Goal: Information Seeking & Learning: Learn about a topic

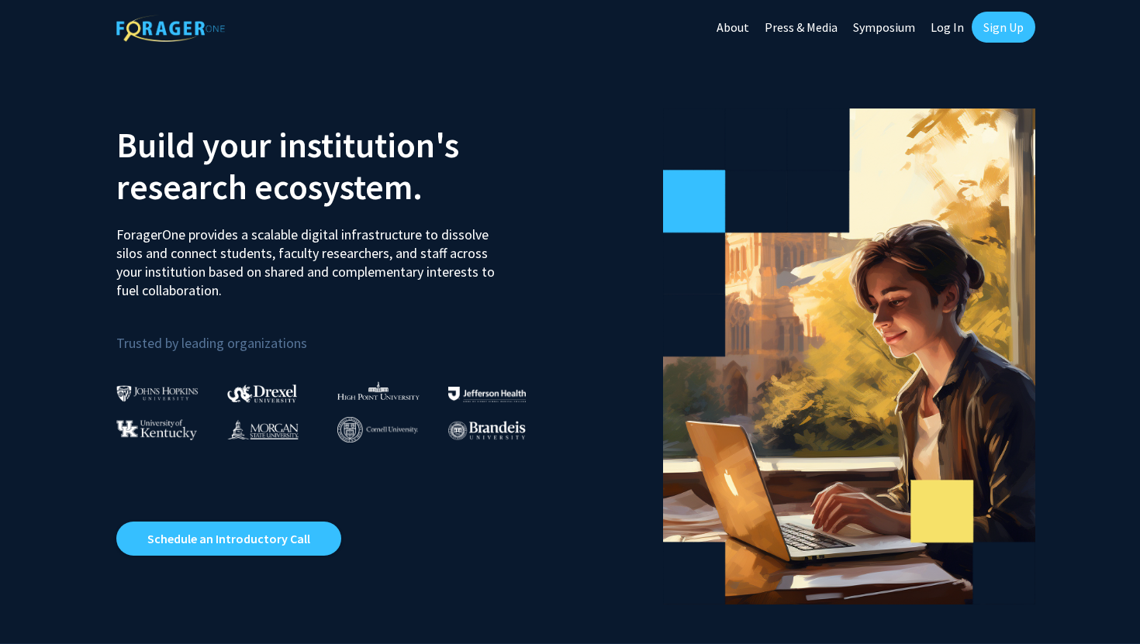
click at [930, 25] on link "Sign Up" at bounding box center [1004, 27] width 64 height 31
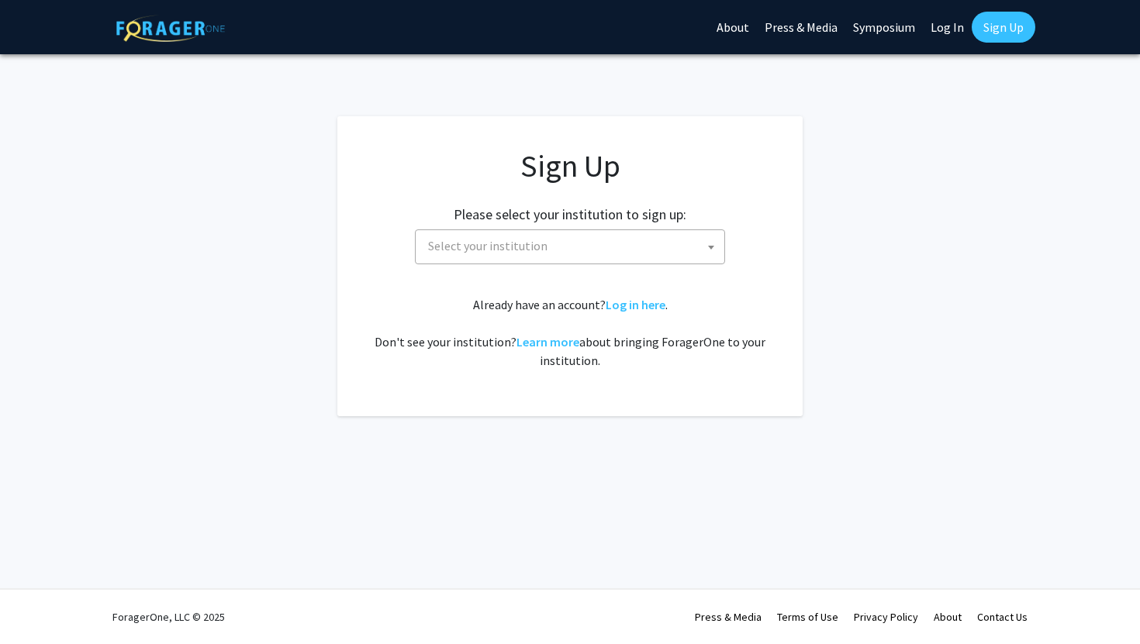
click at [511, 256] on span "Select your institution" at bounding box center [573, 246] width 302 height 32
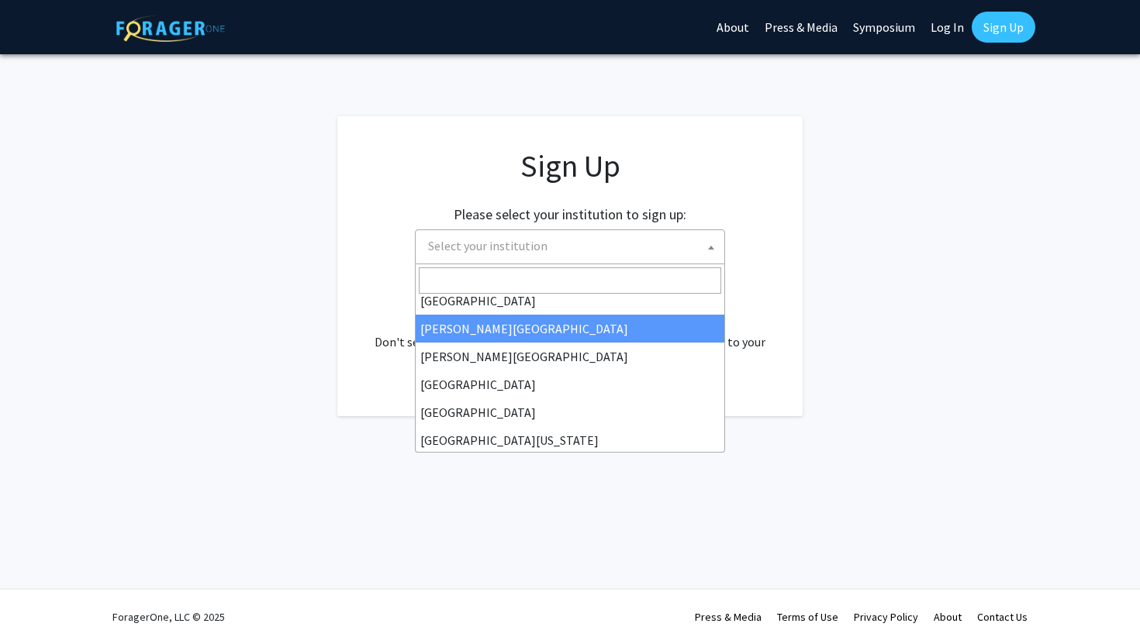
scroll to position [46, 0]
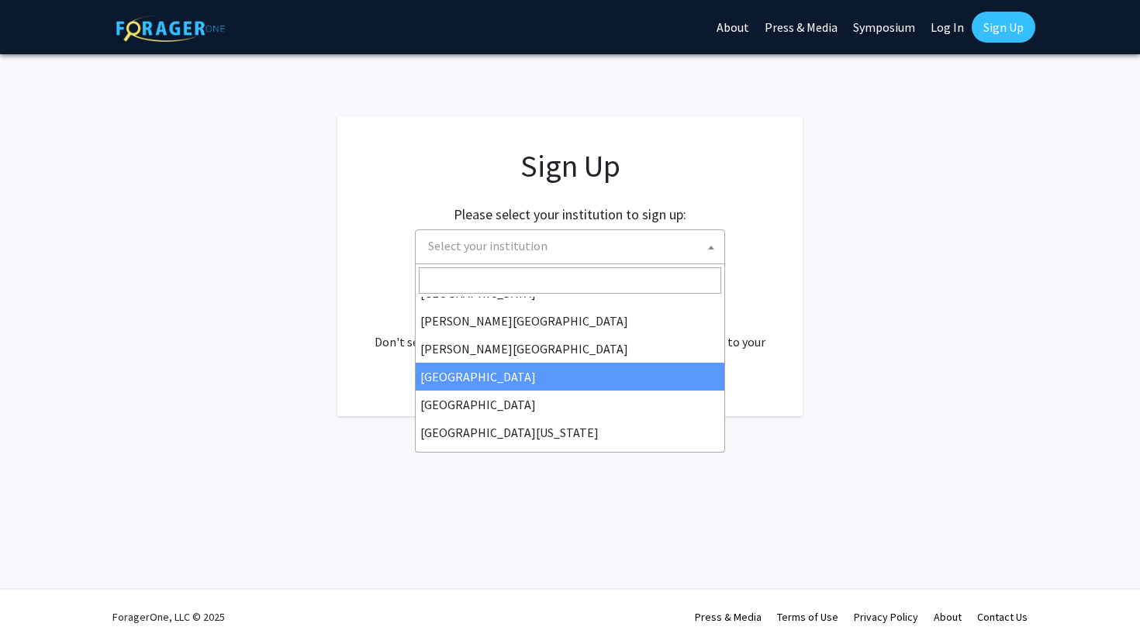
select select "6"
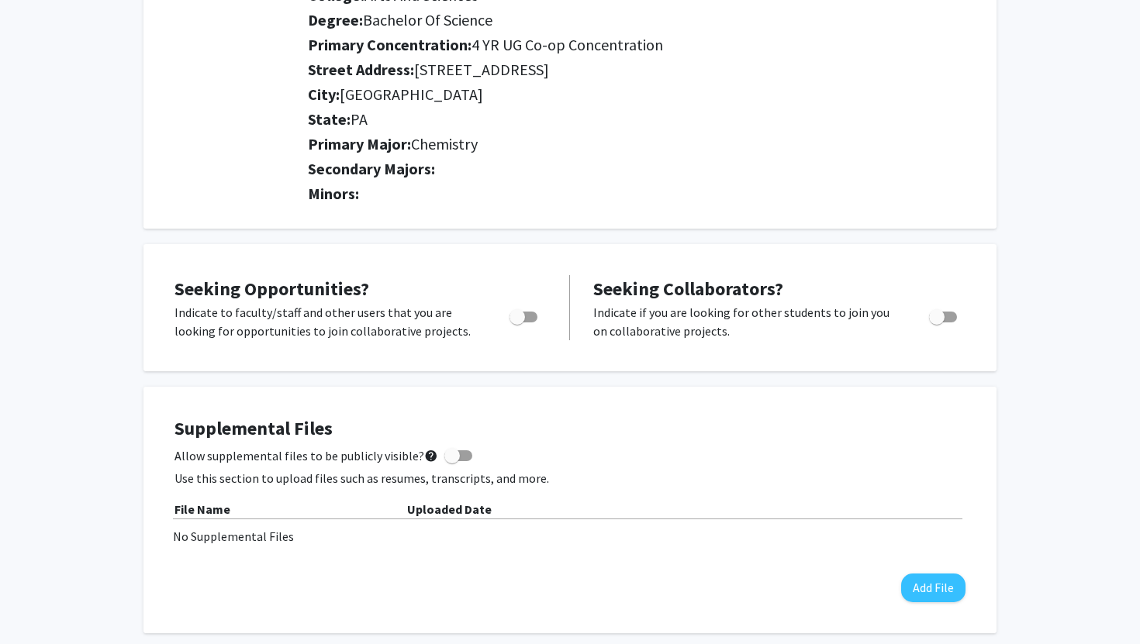
scroll to position [274, 0]
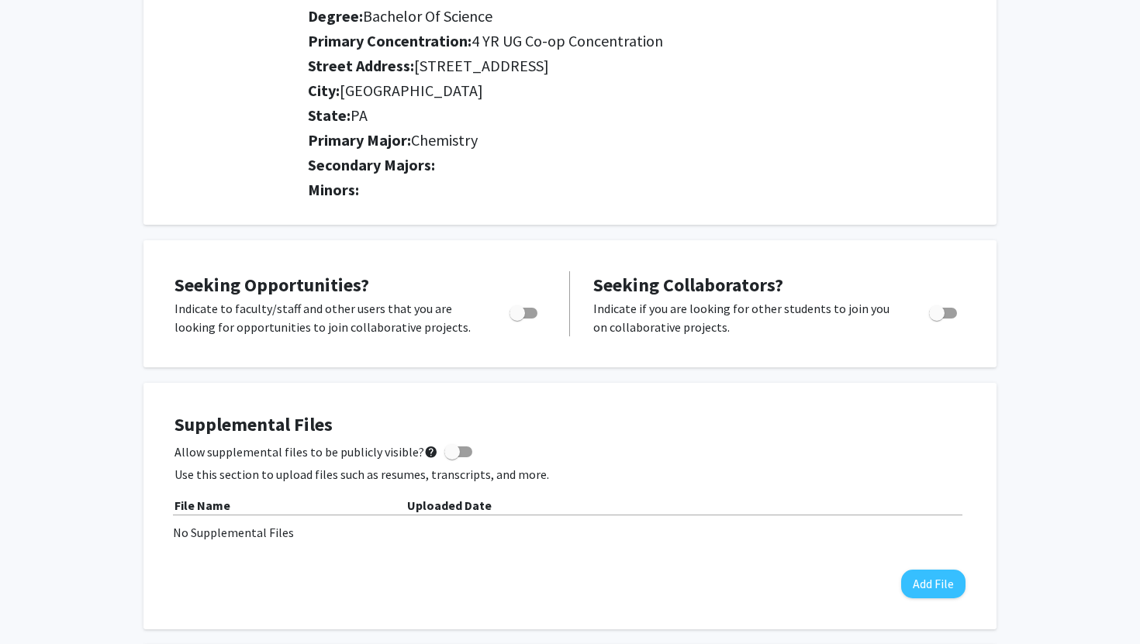
click at [534, 311] on span "Toggle" at bounding box center [523, 313] width 28 height 11
click at [517, 319] on input "Are you actively seeking opportunities?" at bounding box center [516, 319] width 1 height 1
checkbox input "true"
click at [948, 317] on span "Toggle" at bounding box center [943, 313] width 28 height 11
click at [937, 319] on input "Would you like to receive other student requests to work with you?" at bounding box center [936, 319] width 1 height 1
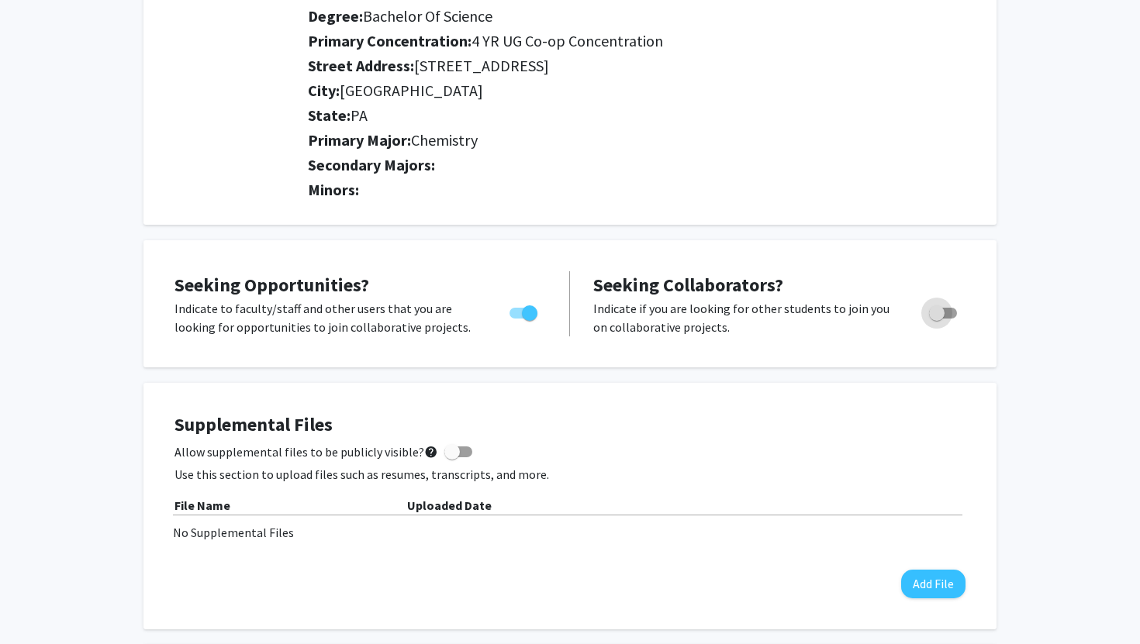
checkbox input "true"
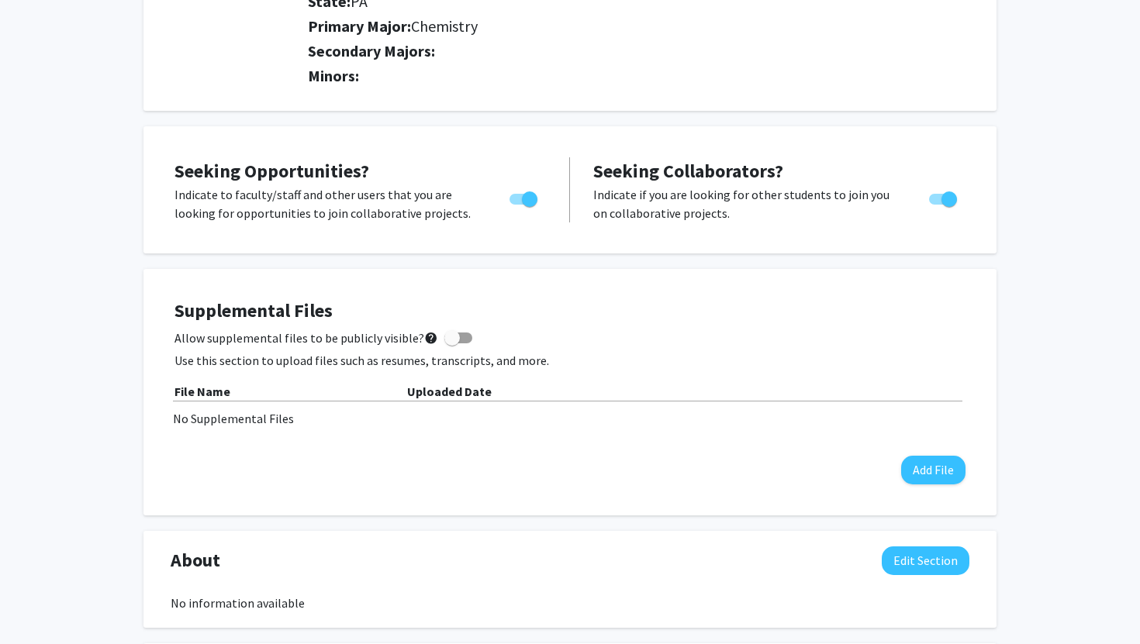
scroll to position [391, 0]
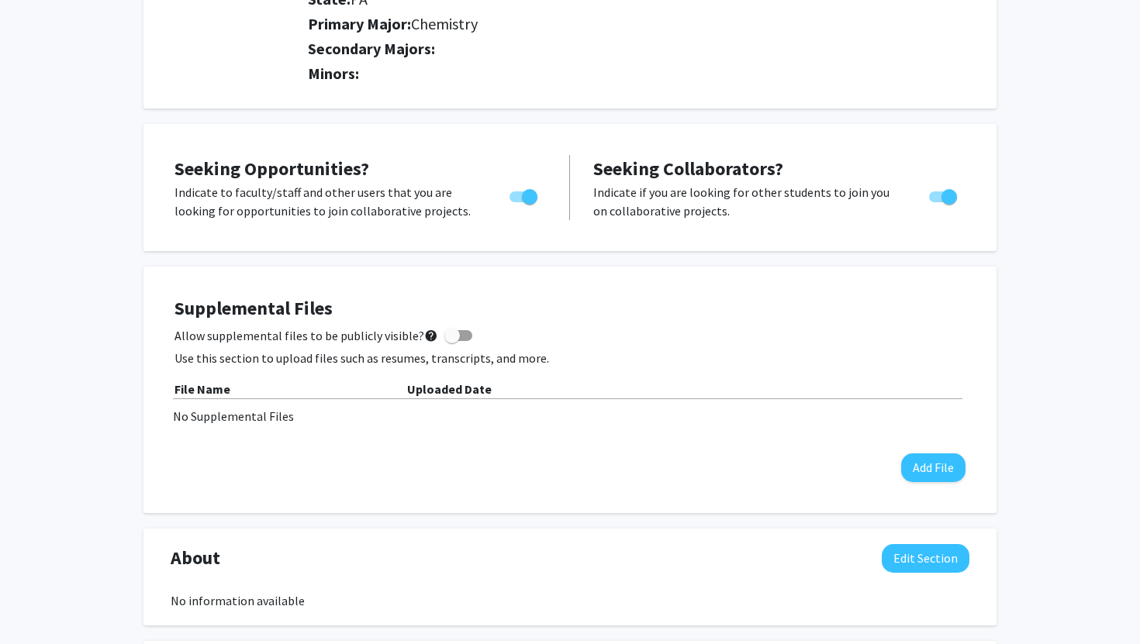
click at [414, 437] on div "Supplemental Files Allow supplemental files to be publicly visible? help Use th…" at bounding box center [569, 390] width 791 height 185
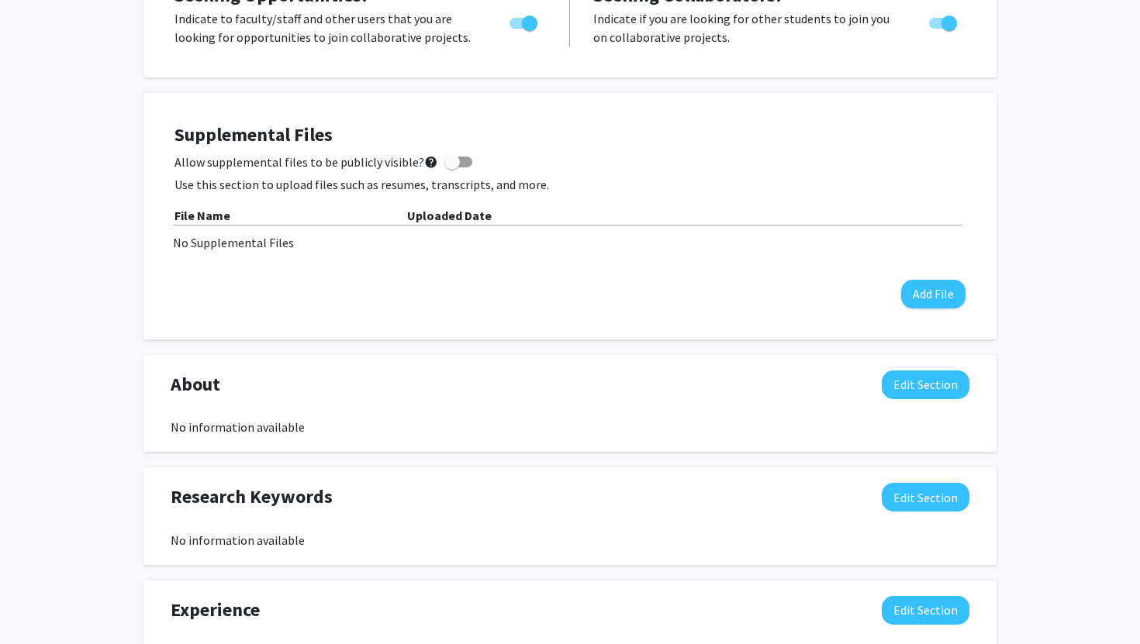
scroll to position [578, 0]
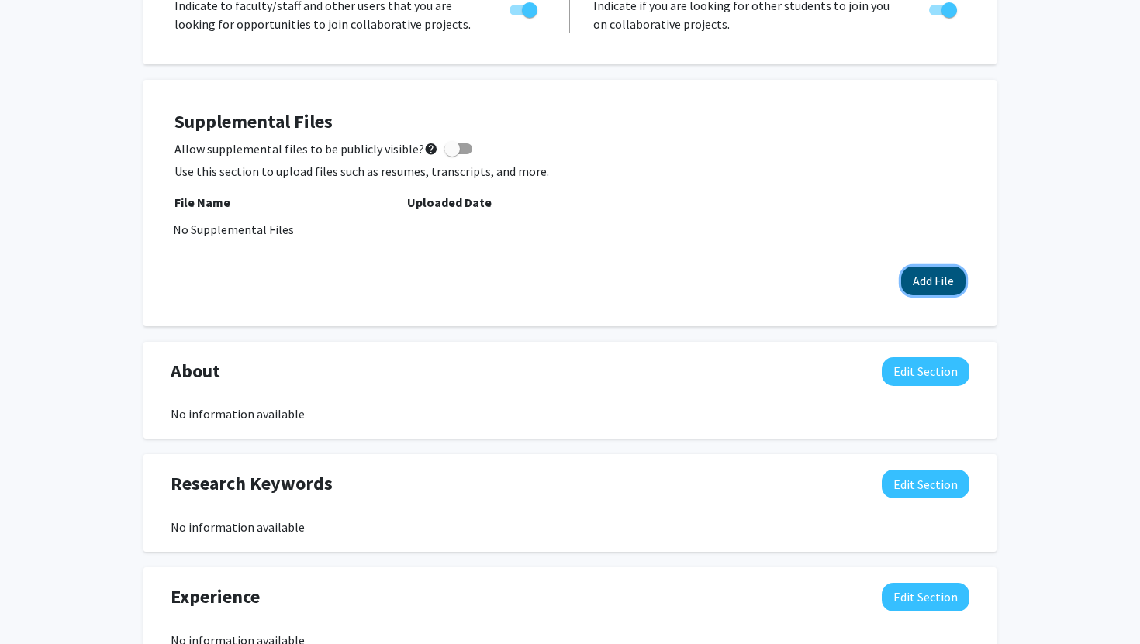
click at [920, 278] on button "Add File" at bounding box center [933, 281] width 64 height 29
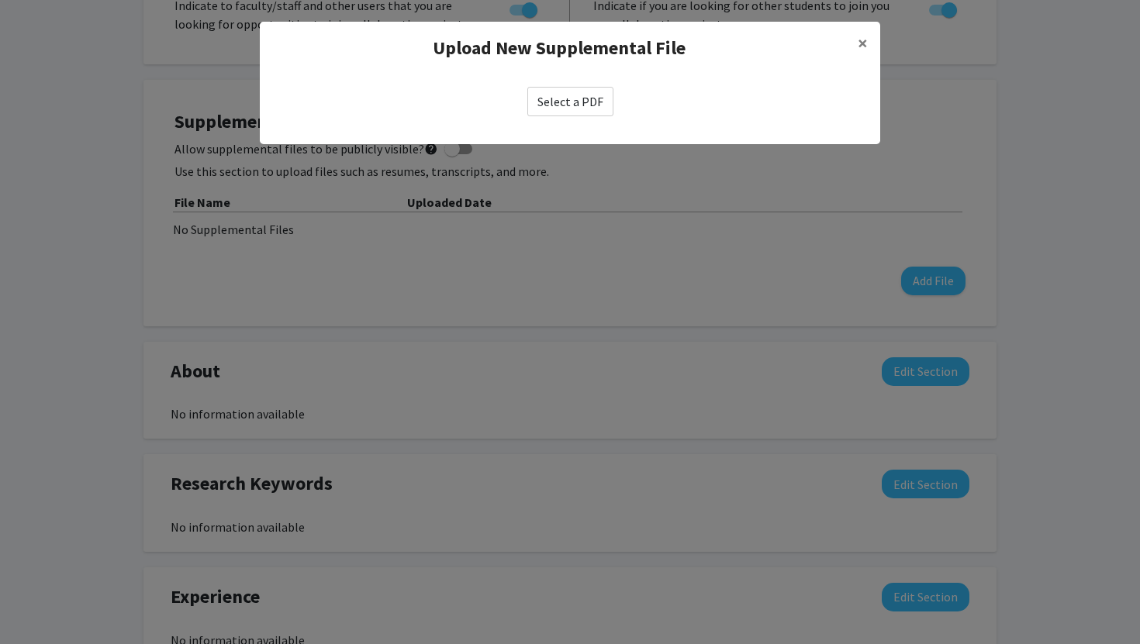
click at [574, 114] on label "Select a PDF" at bounding box center [570, 101] width 86 height 29
click at [0, 0] on input "Select a PDF" at bounding box center [0, 0] width 0 height 0
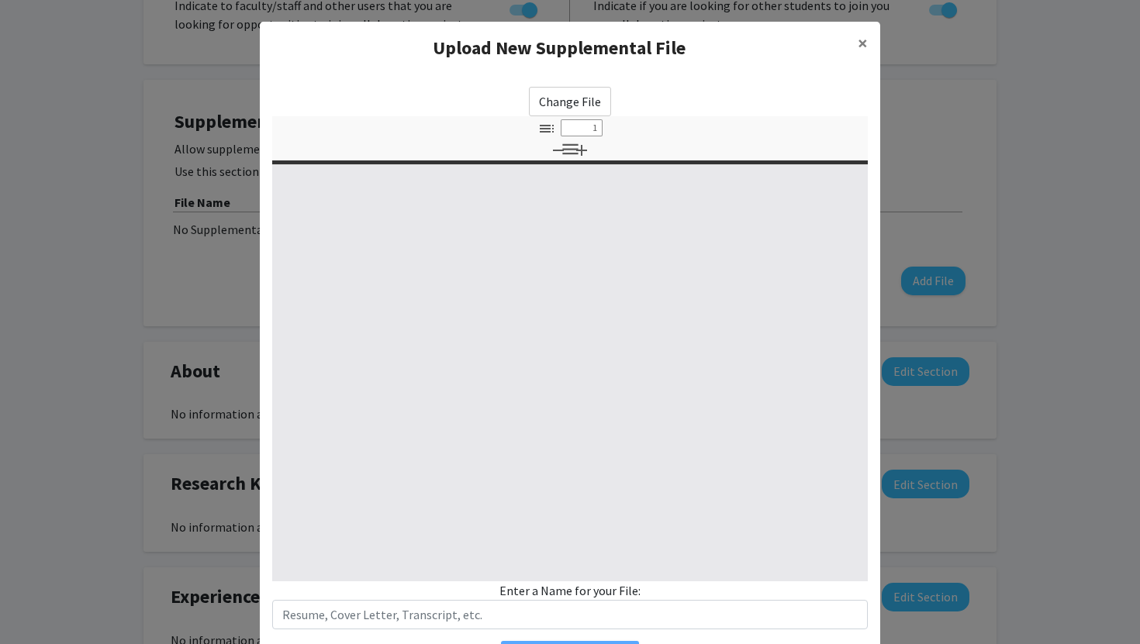
select select "custom"
type input "0"
select select "custom"
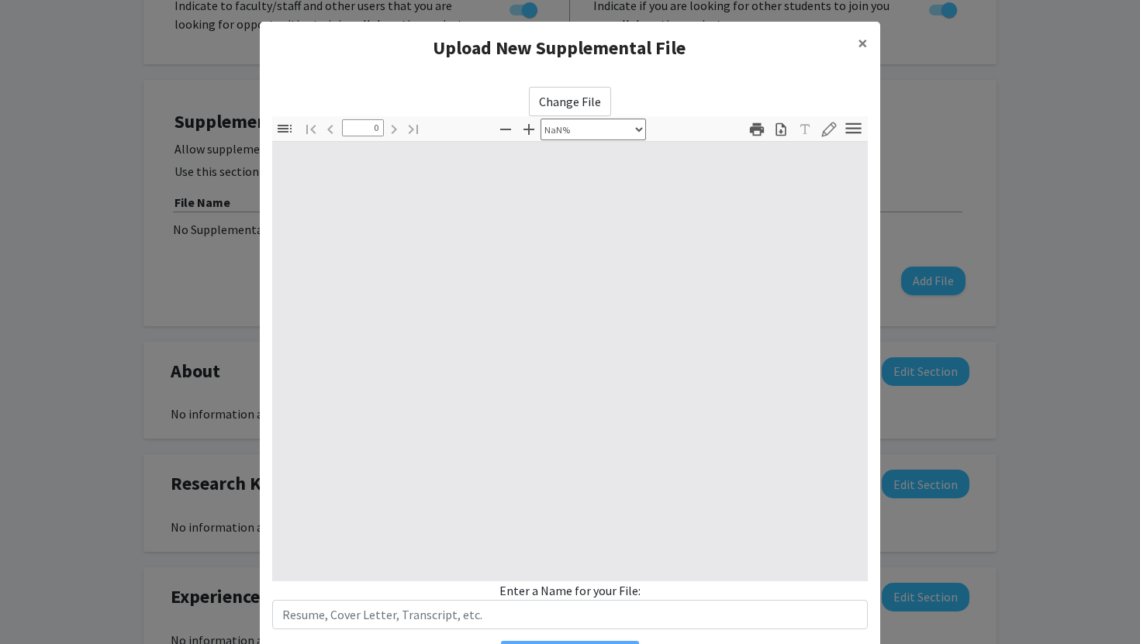
type input "1"
select select "auto"
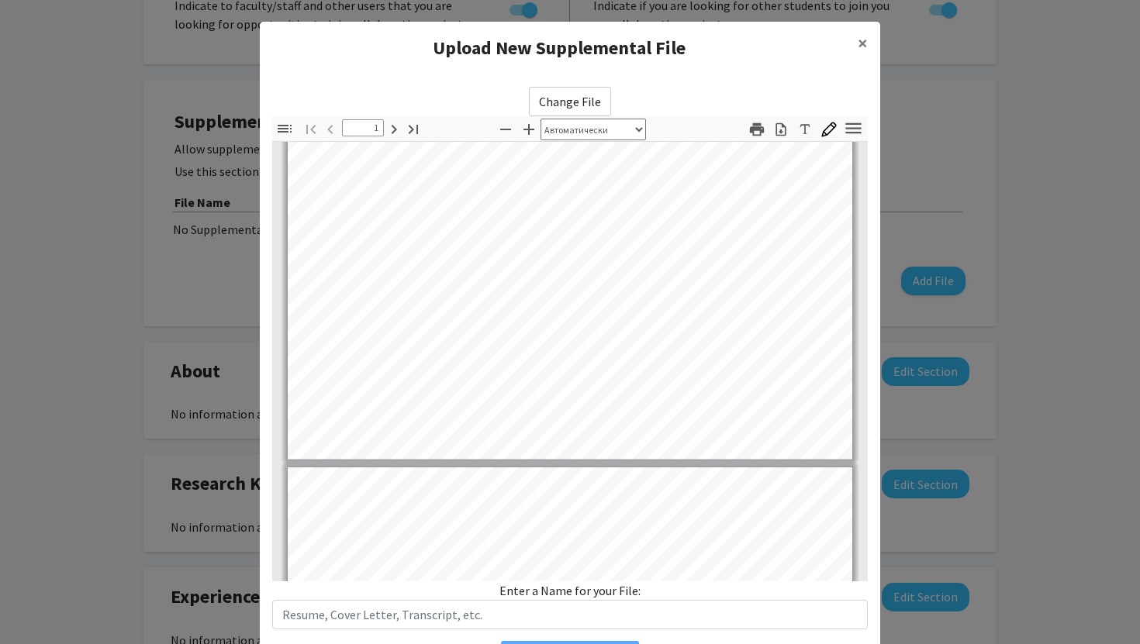
scroll to position [0, 0]
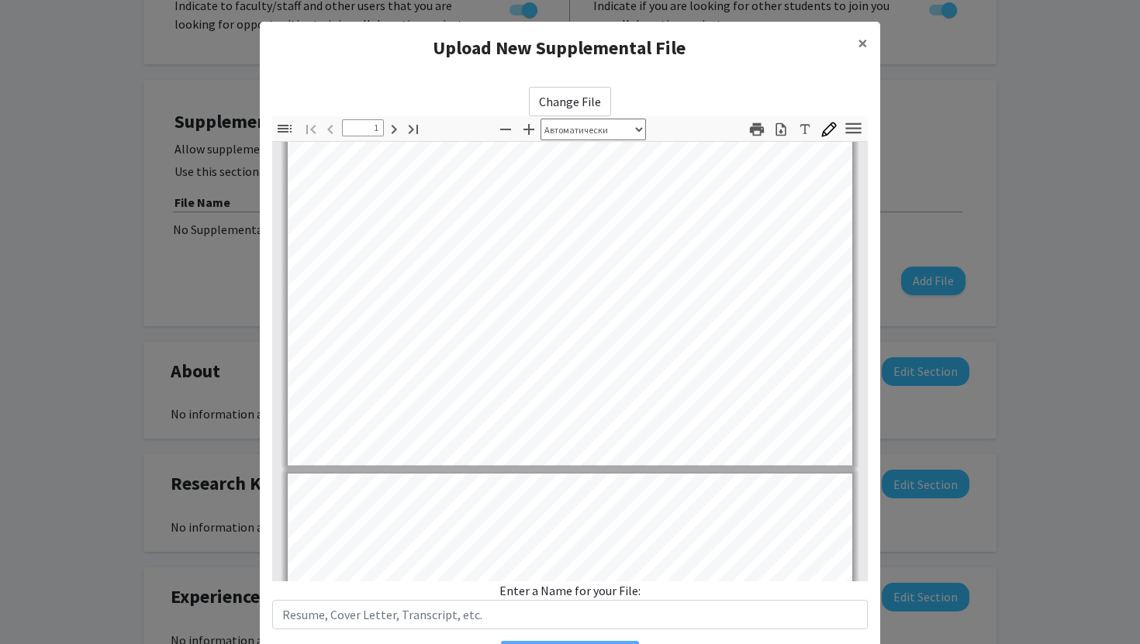
type input "2"
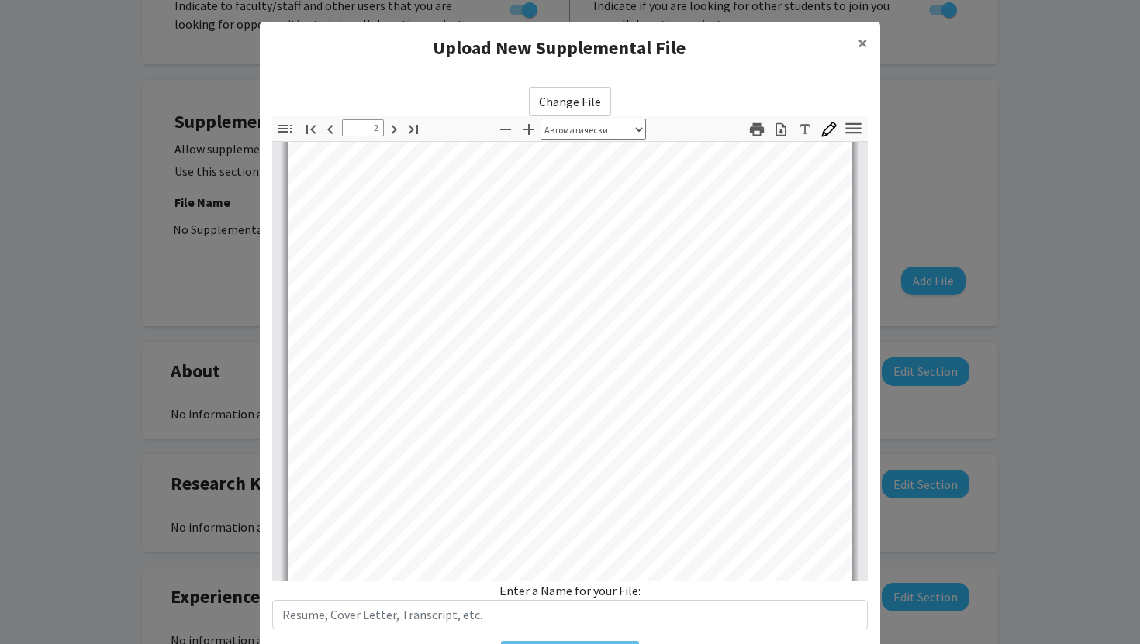
scroll to position [90, 0]
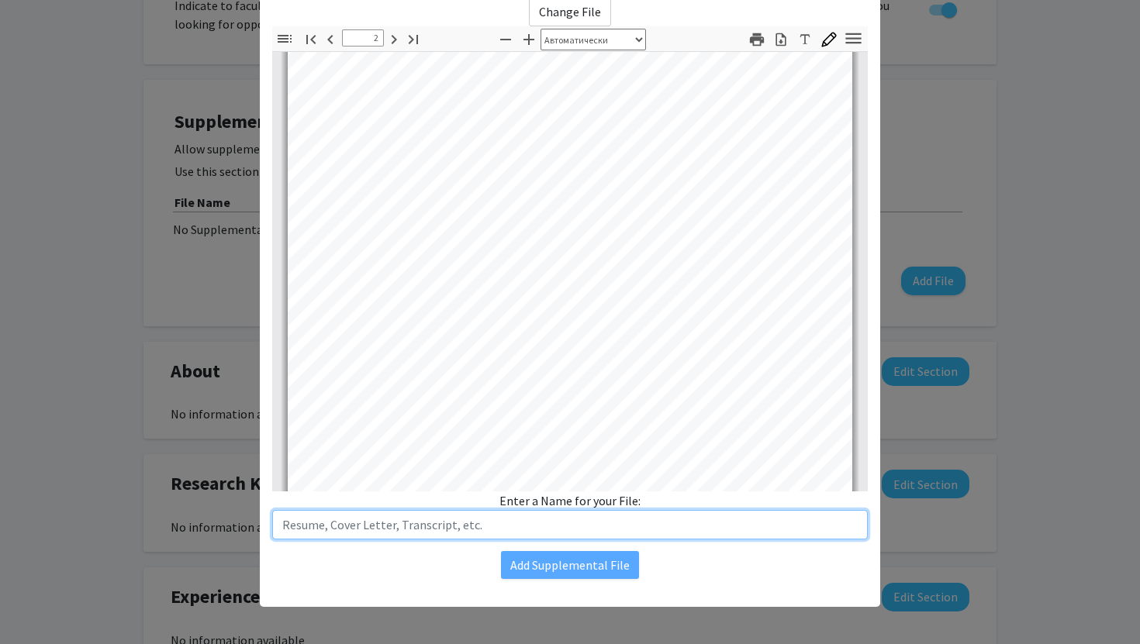
click at [495, 531] on input "text" at bounding box center [570, 524] width 596 height 29
type input "Resume"
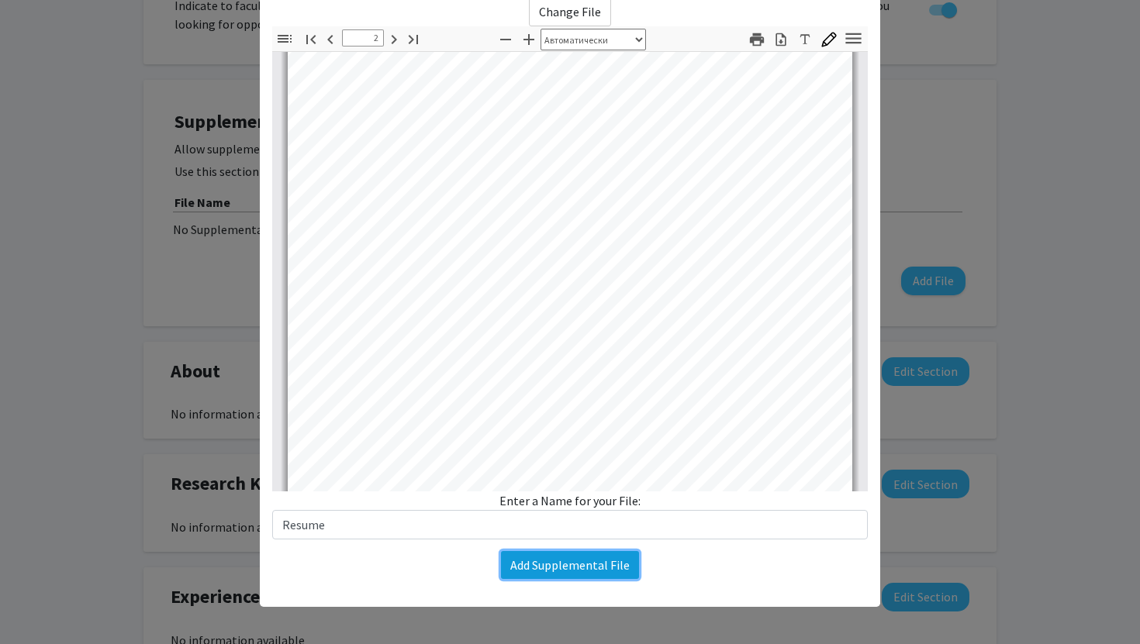
click at [585, 558] on button "Add Supplemental File" at bounding box center [570, 565] width 138 height 28
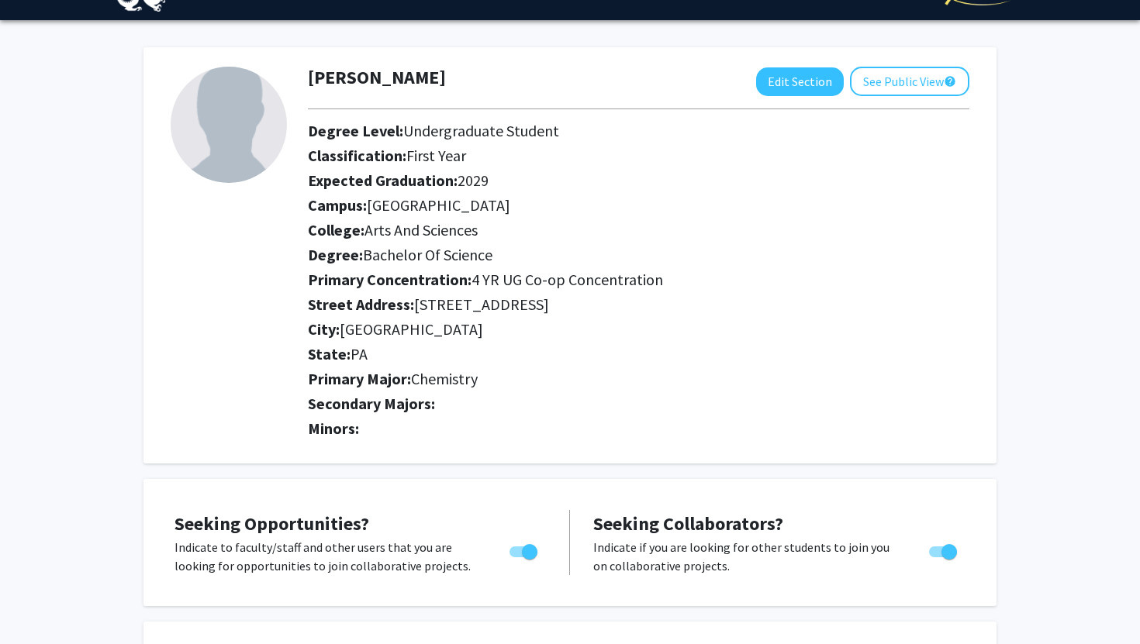
scroll to position [0, 0]
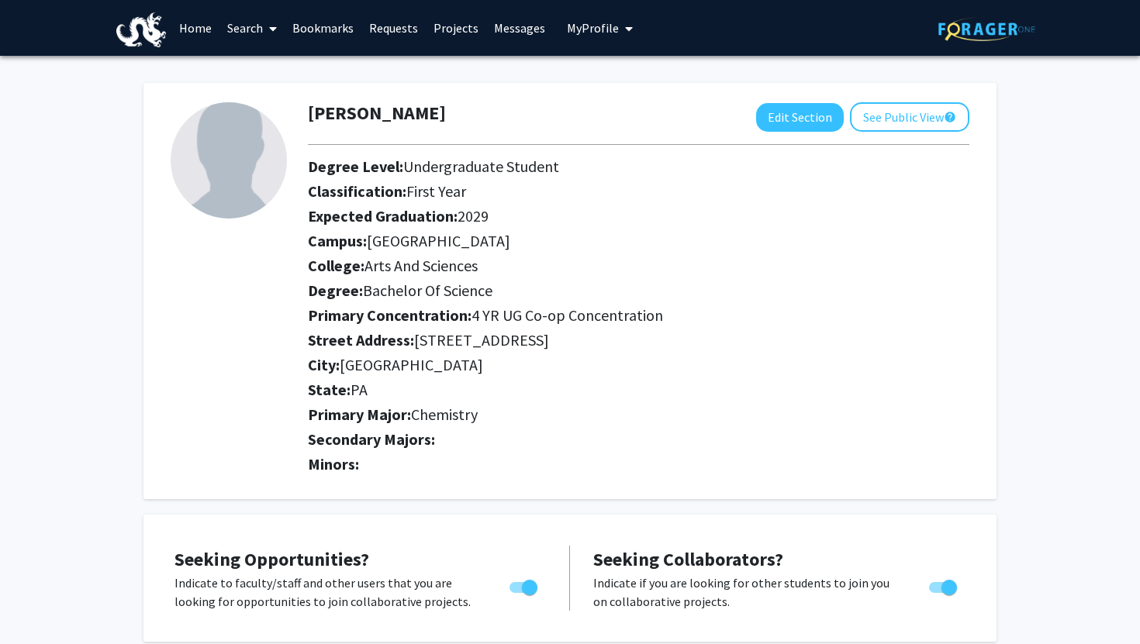
click at [257, 24] on link "Search" at bounding box center [251, 28] width 65 height 54
click at [291, 60] on span "Faculty/Staff" at bounding box center [276, 71] width 114 height 31
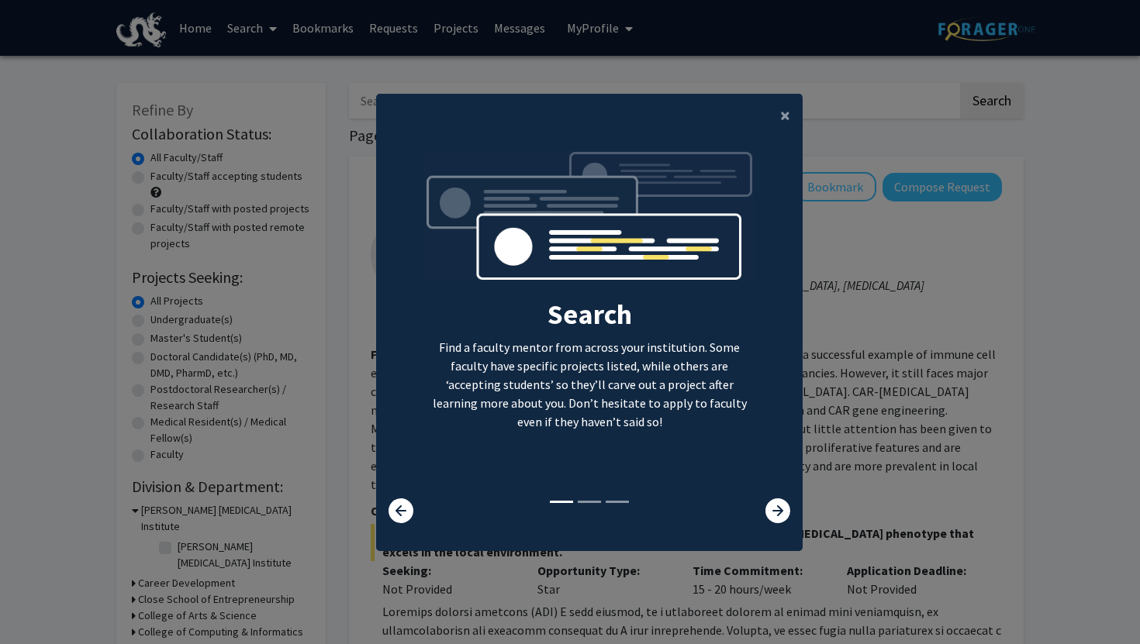
click at [790, 515] on div at bounding box center [766, 511] width 71 height 25
click at [784, 513] on icon at bounding box center [777, 511] width 25 height 25
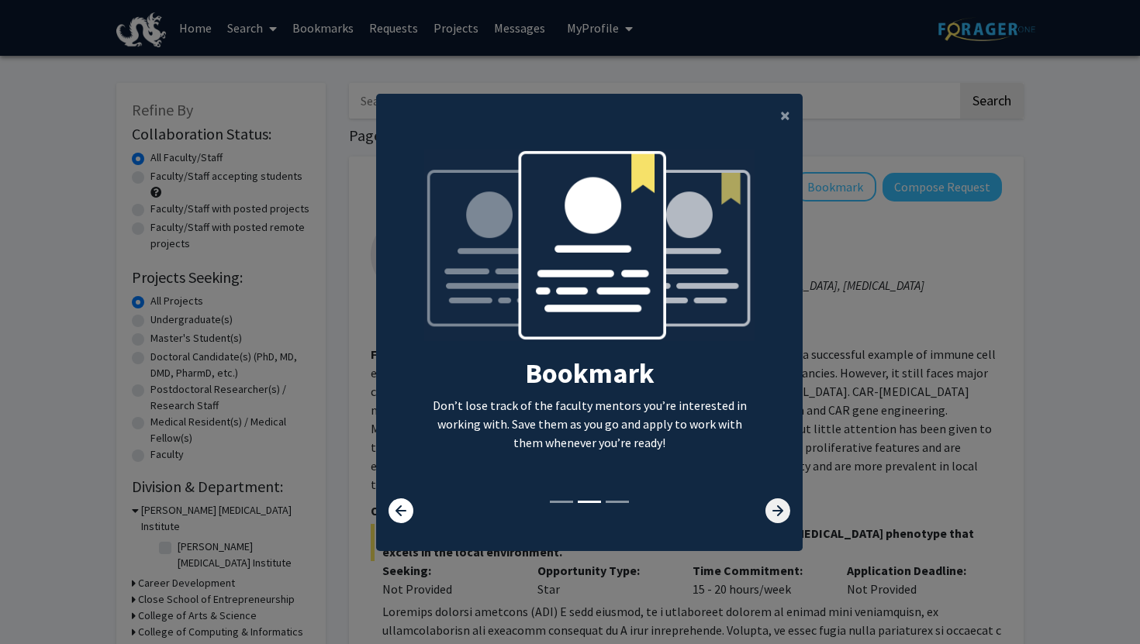
click at [782, 521] on icon at bounding box center [777, 511] width 25 height 25
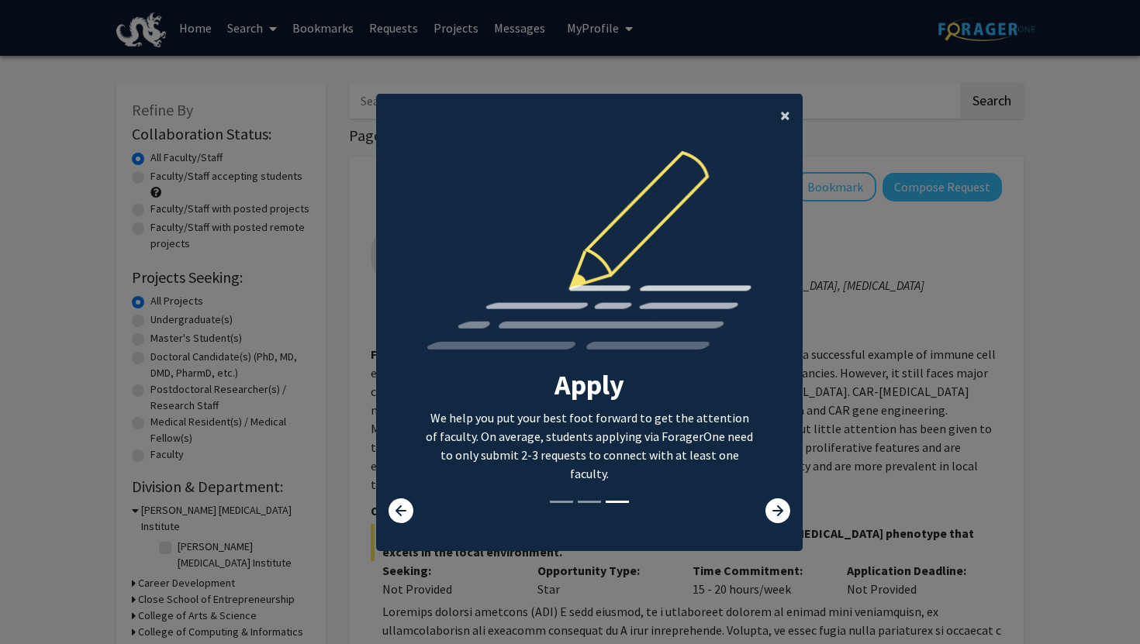
click at [780, 117] on span "×" at bounding box center [785, 115] width 10 height 24
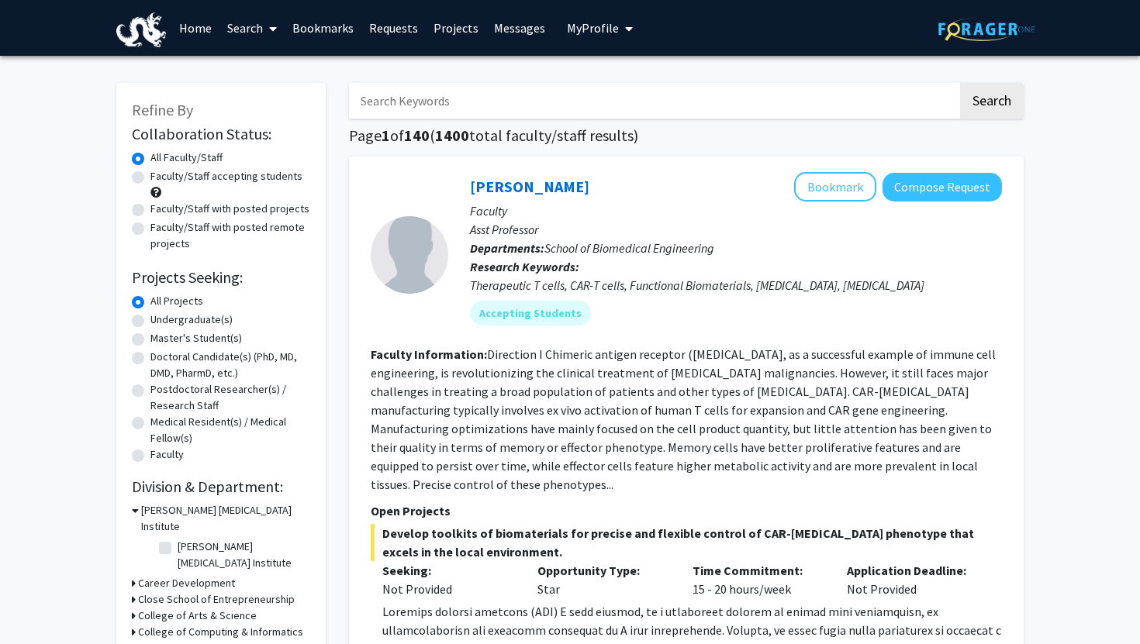
click at [583, 22] on span "My Profile" at bounding box center [593, 28] width 52 height 16
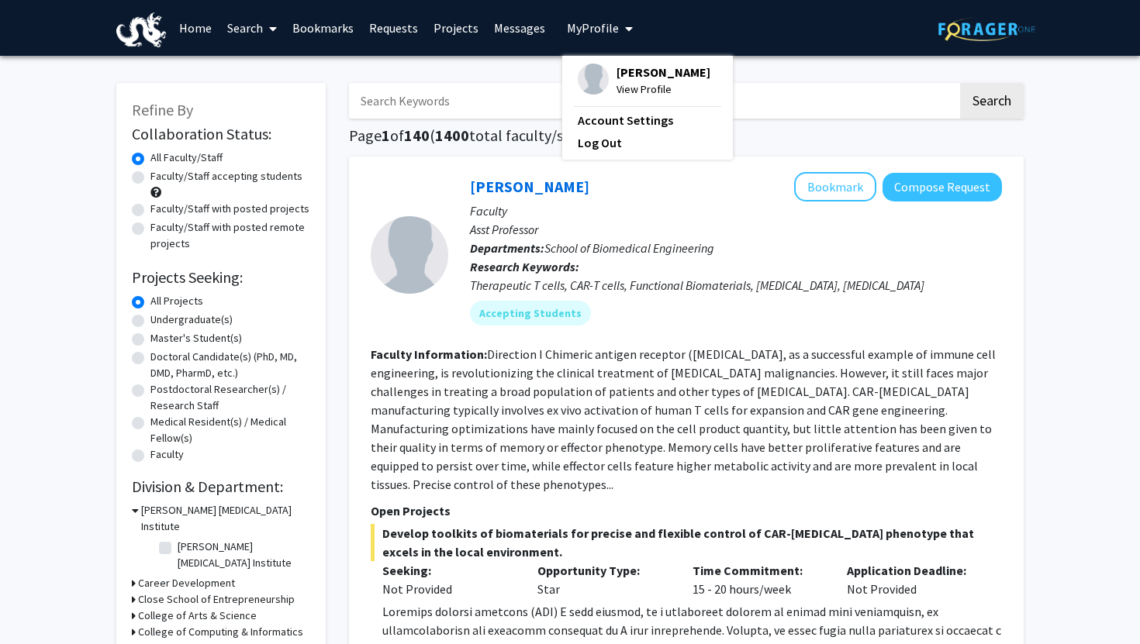
click at [603, 74] on div "Eva Ivanov View Profile" at bounding box center [644, 81] width 133 height 34
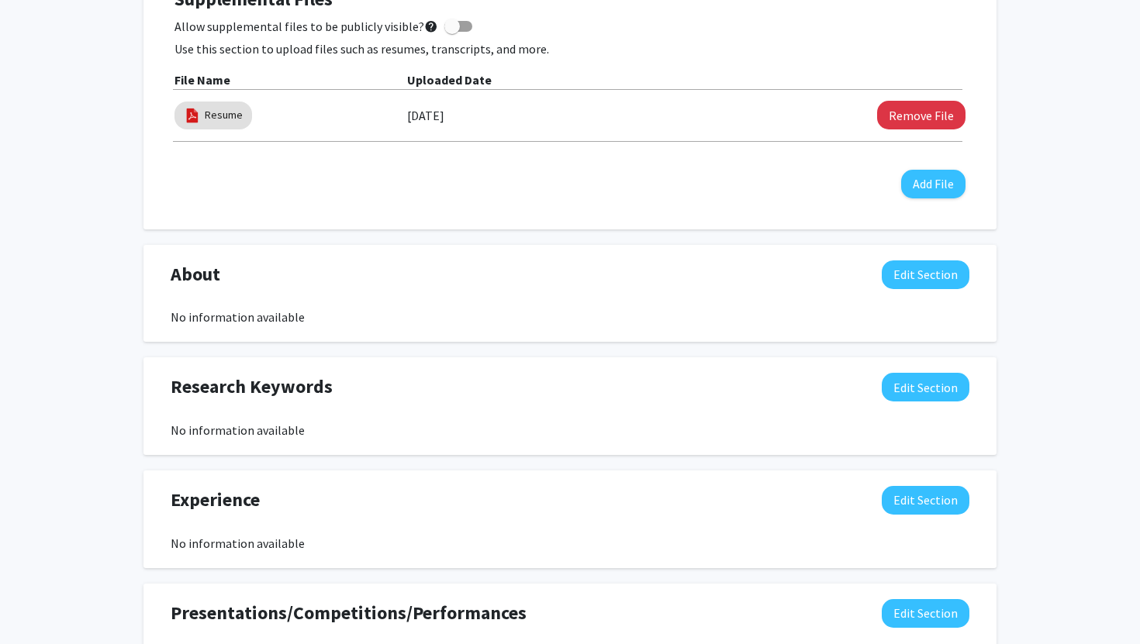
scroll to position [532, 0]
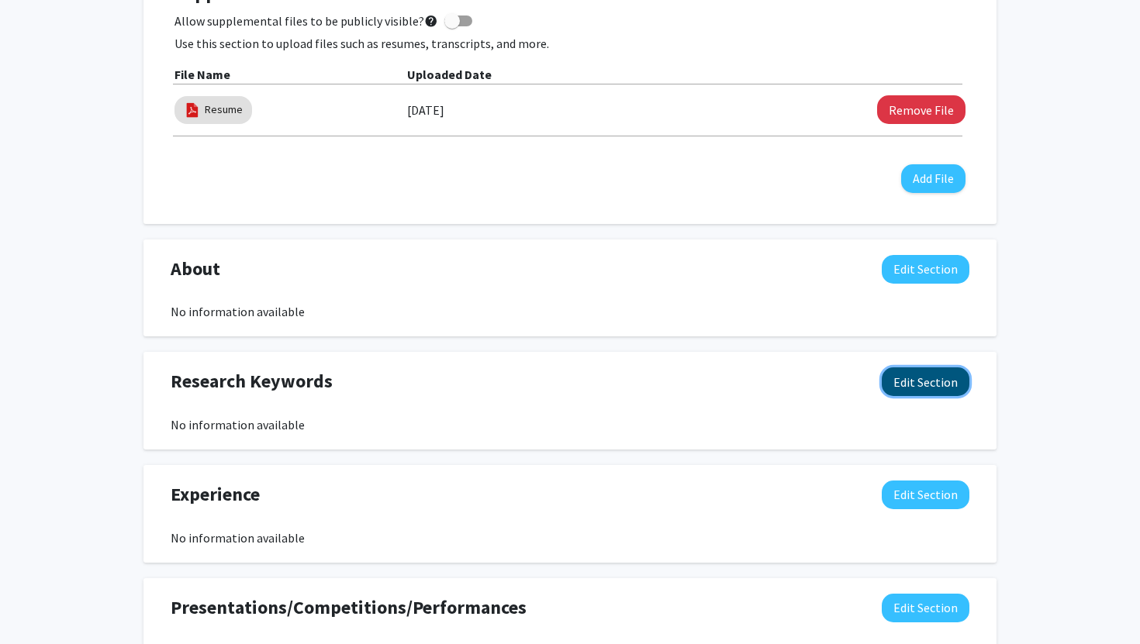
click at [930, 370] on button "Edit Section" at bounding box center [926, 382] width 88 height 29
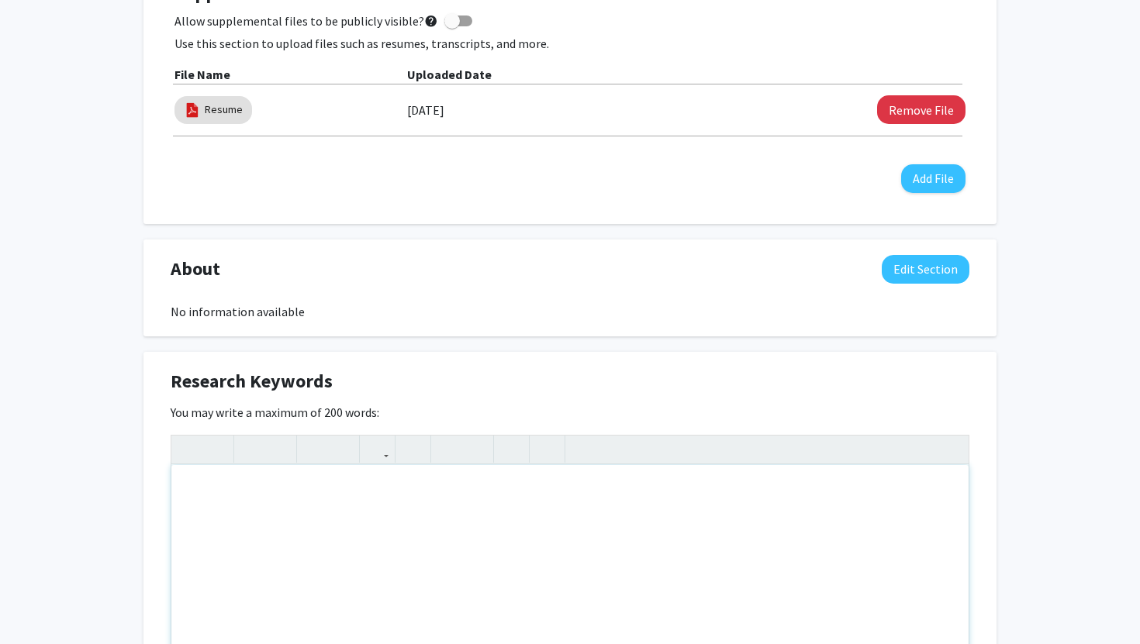
click at [400, 519] on div "Note to users with screen readers: Please deactivate our accessibility plugin f…" at bounding box center [569, 581] width 797 height 233
drag, startPoint x: 161, startPoint y: 375, endPoint x: 329, endPoint y: 384, distance: 168.5
click at [329, 384] on div "Research Keywords Edit Section" at bounding box center [570, 386] width 822 height 36
click at [927, 426] on div "You may write a maximum of 200 words: Insert link Remove link Word Count: 0 wor…" at bounding box center [570, 566] width 799 height 327
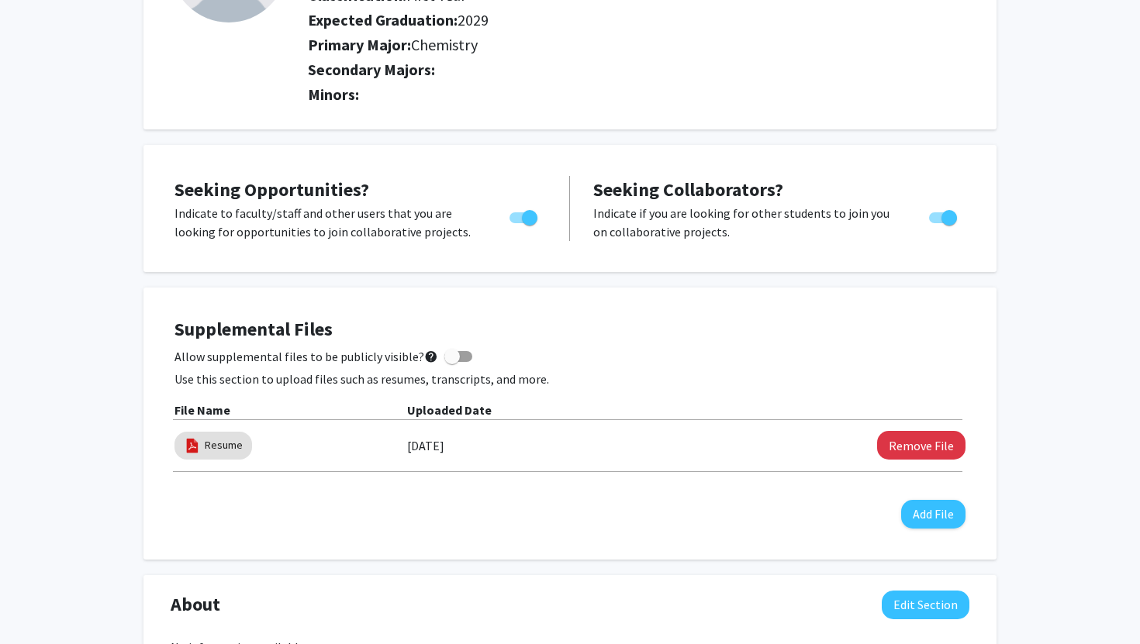
scroll to position [0, 0]
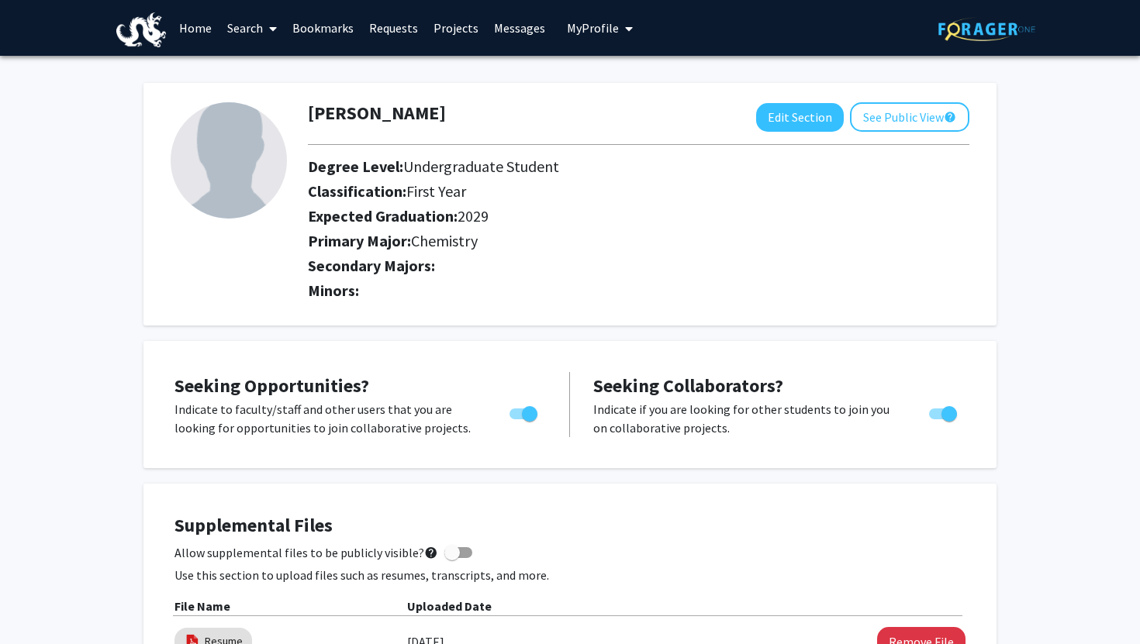
click at [233, 29] on link "Search" at bounding box center [251, 28] width 65 height 54
click at [262, 64] on span "Faculty/Staff" at bounding box center [276, 71] width 114 height 31
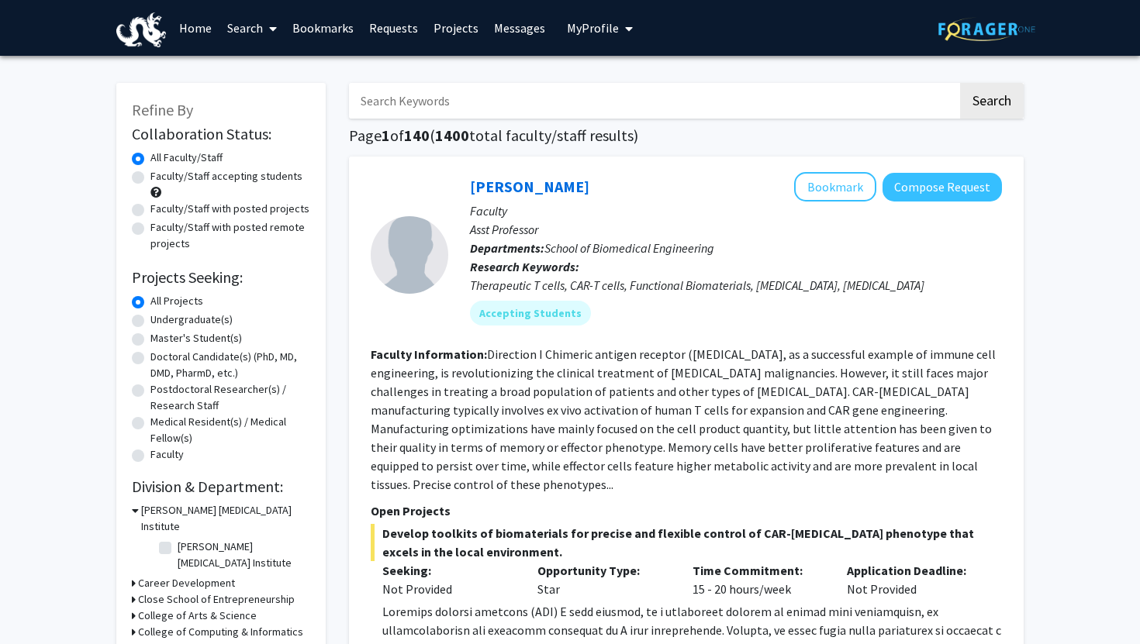
click at [486, 105] on input "Search Keywords" at bounding box center [653, 101] width 609 height 36
type input "Wood"
click at [981, 97] on button "Search" at bounding box center [992, 101] width 64 height 36
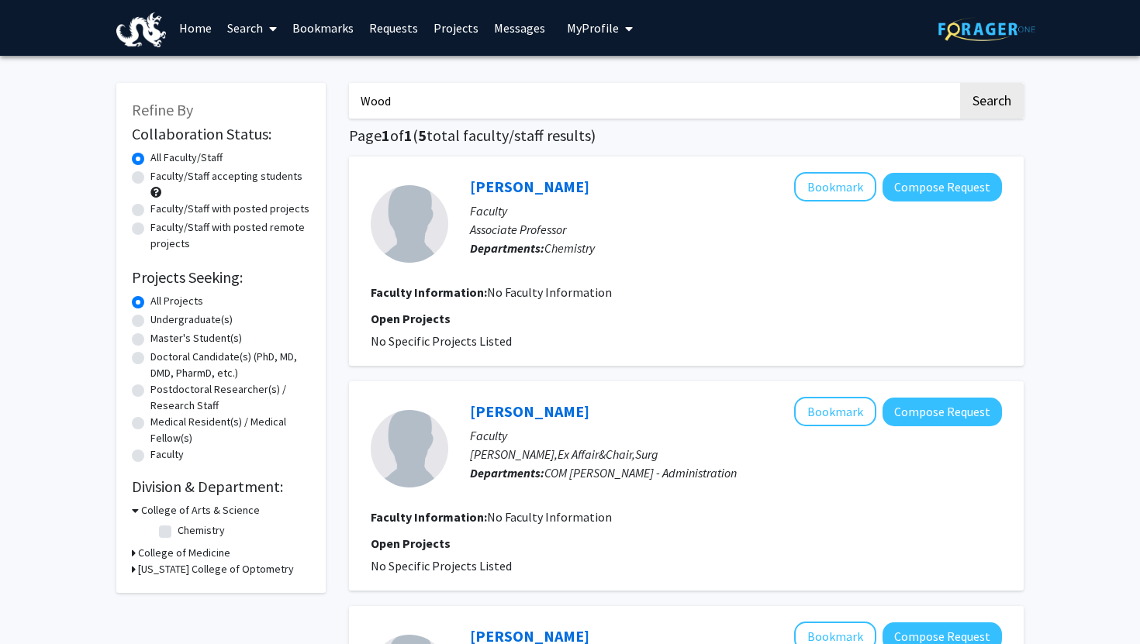
click at [206, 318] on label "Undergraduate(s)" at bounding box center [191, 320] width 82 height 16
click at [161, 318] on input "Undergraduate(s)" at bounding box center [155, 317] width 10 height 10
radio input "true"
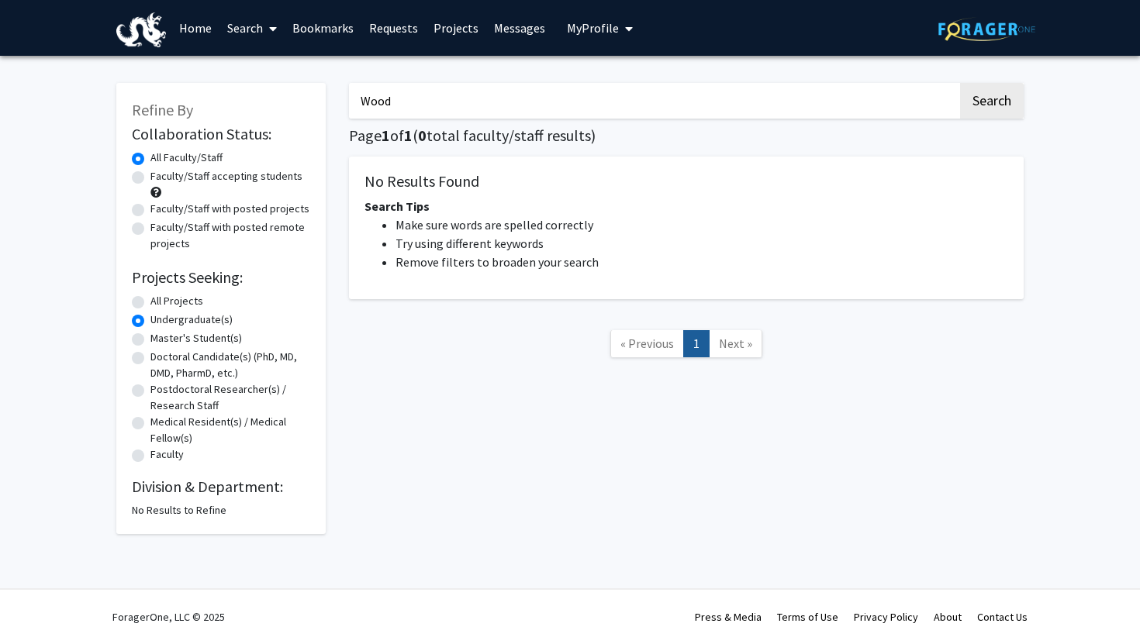
drag, startPoint x: 853, startPoint y: 109, endPoint x: 302, endPoint y: 98, distance: 551.4
click at [302, 98] on div "Refine By Collaboration Status: Collaboration Status All Faculty/Staff Collabor…" at bounding box center [570, 300] width 931 height 467
click at [960, 83] on button "Search" at bounding box center [992, 101] width 64 height 36
radio input "true"
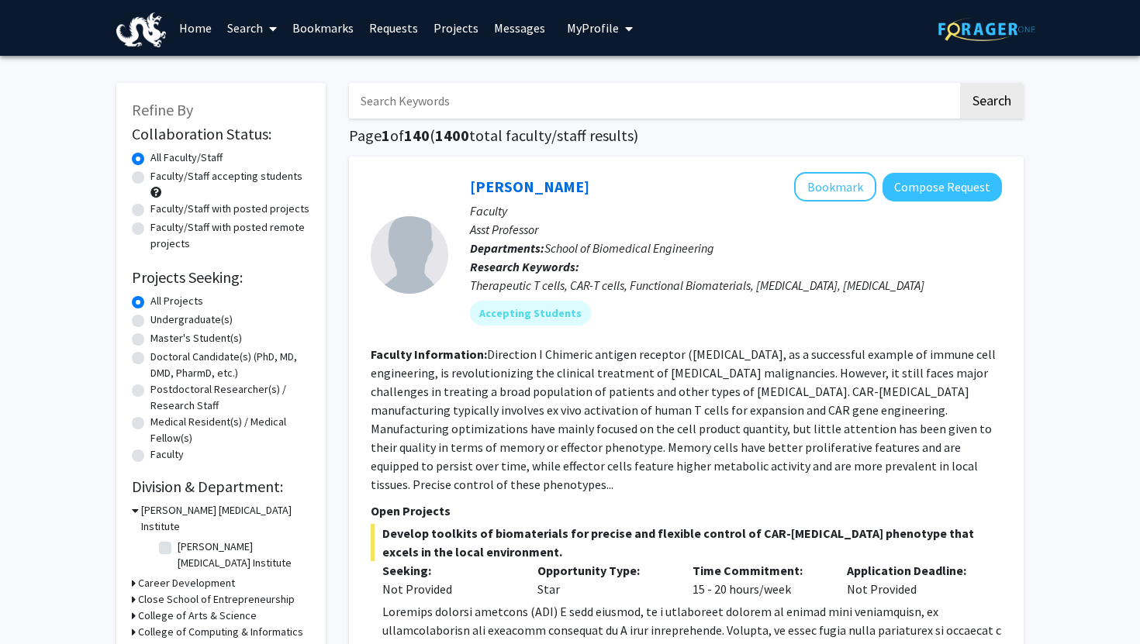
click at [216, 608] on h3 "College of Arts & Science" at bounding box center [197, 616] width 119 height 16
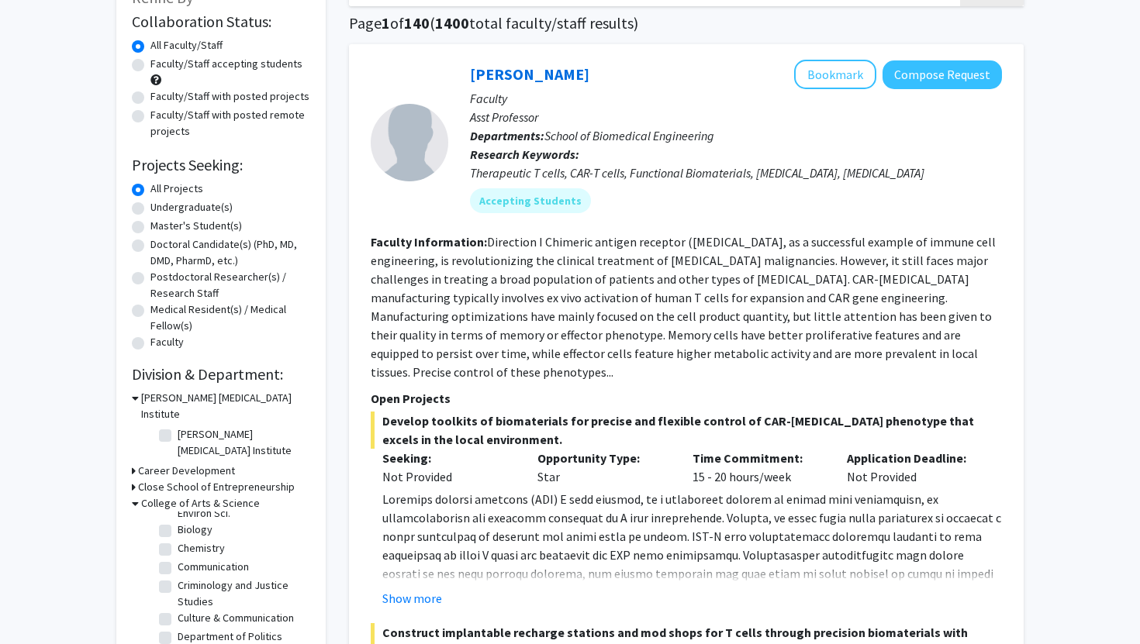
scroll to position [39, 0]
click at [202, 547] on label "Chemistry" at bounding box center [201, 555] width 47 height 16
click at [188, 547] on input "Chemistry" at bounding box center [183, 552] width 10 height 10
checkbox input "true"
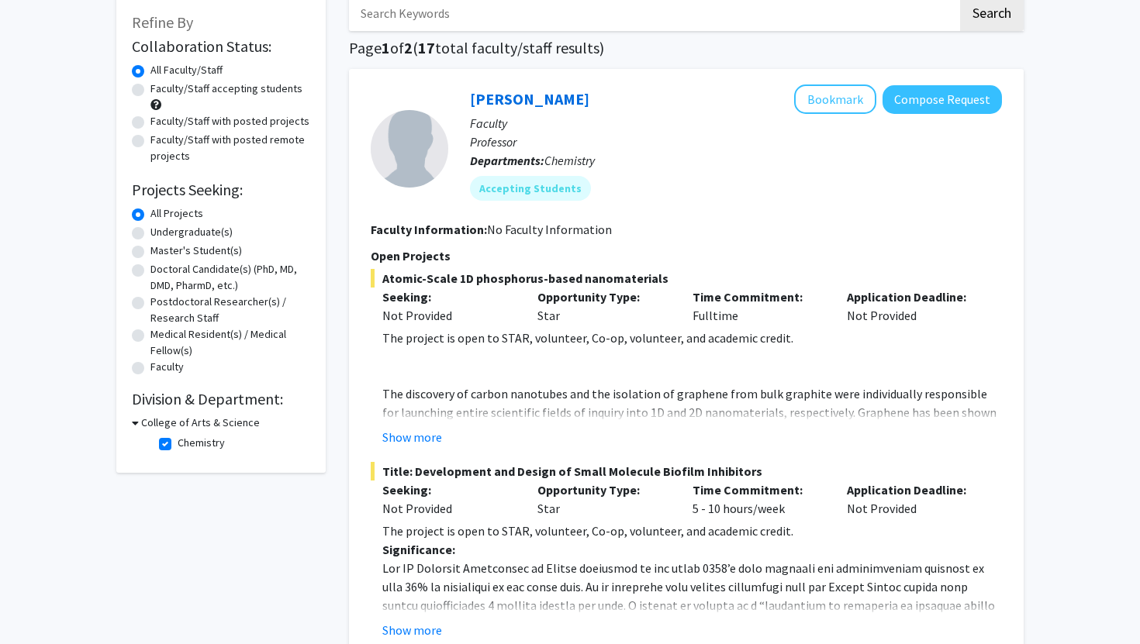
scroll to position [89, 0]
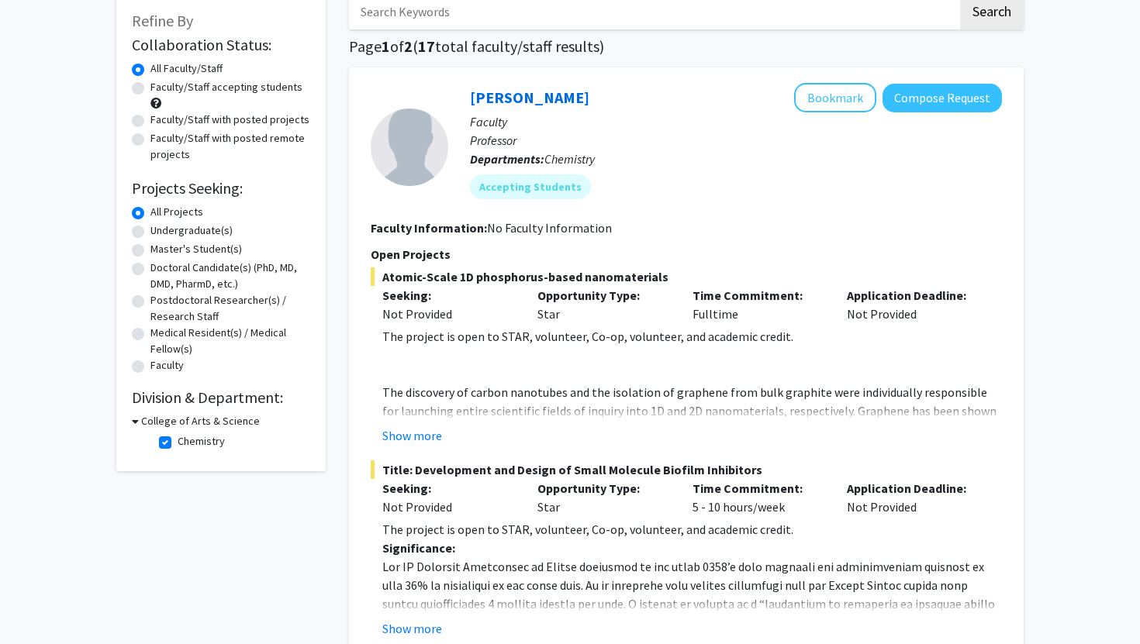
click at [230, 425] on h3 "College of Arts & Science" at bounding box center [200, 421] width 119 height 16
click at [211, 427] on h3 "College of Arts & Science" at bounding box center [197, 421] width 119 height 16
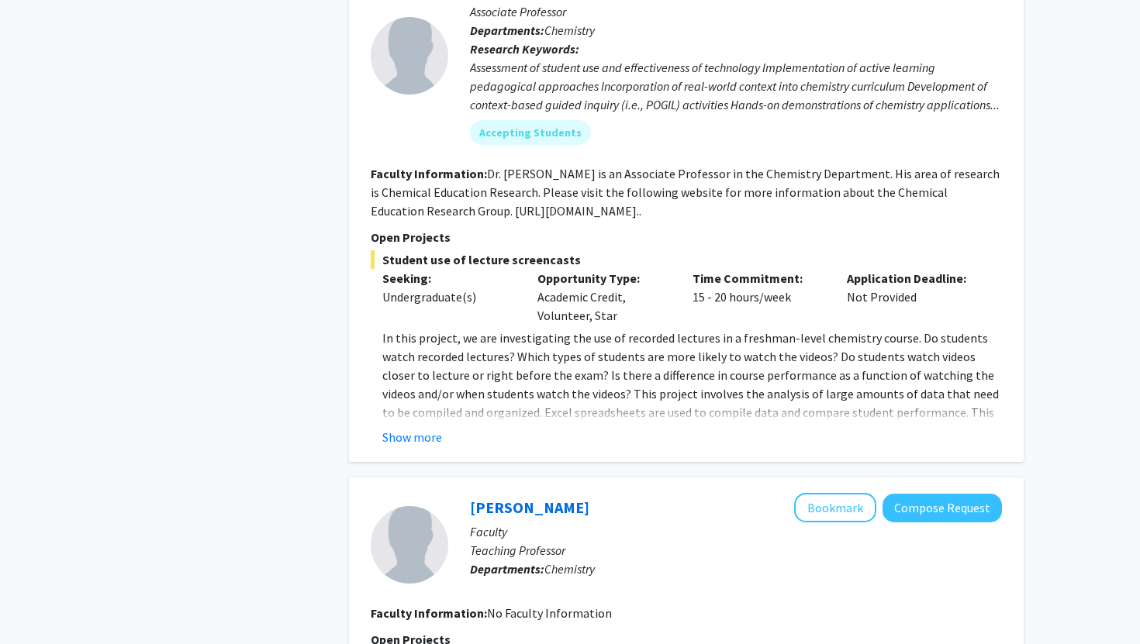
scroll to position [827, 0]
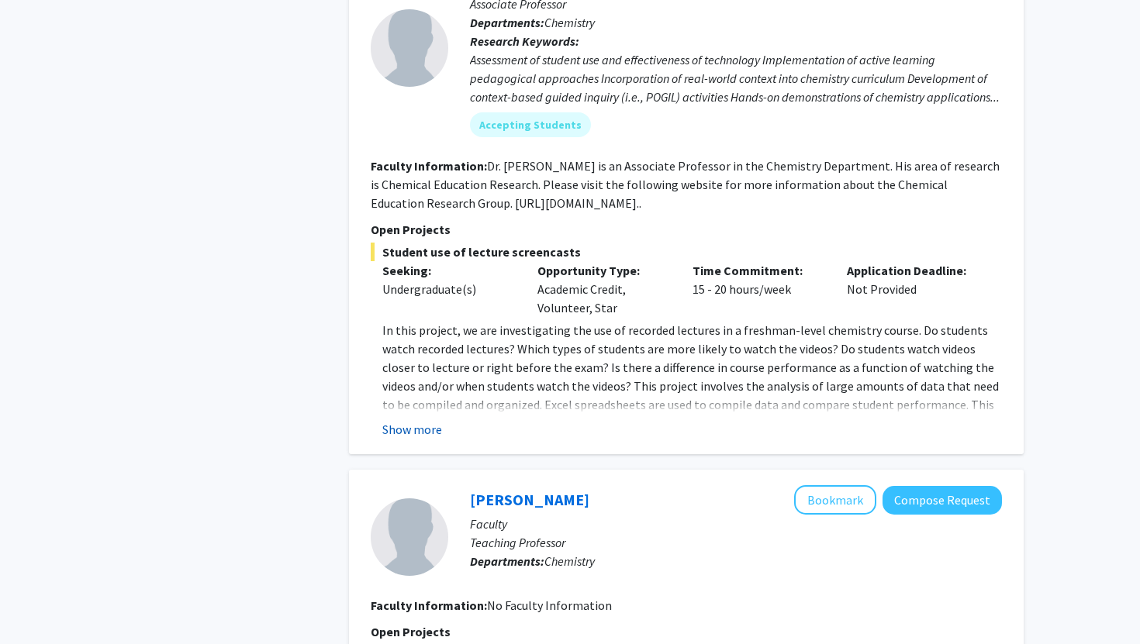
click at [406, 423] on button "Show more" at bounding box center [412, 429] width 60 height 19
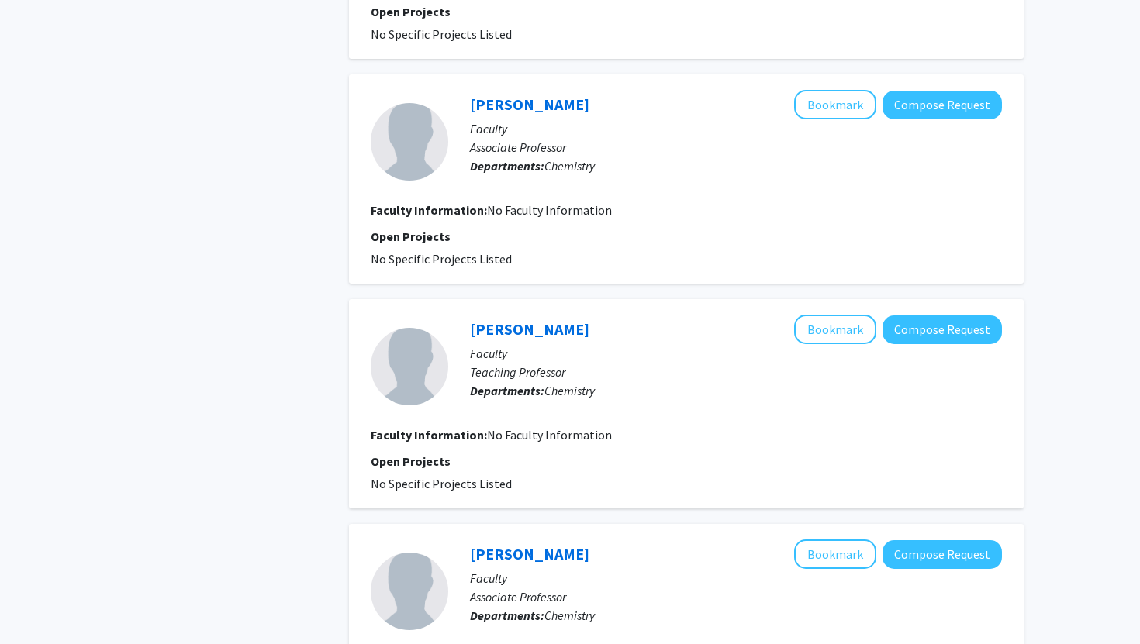
scroll to position [2591, 0]
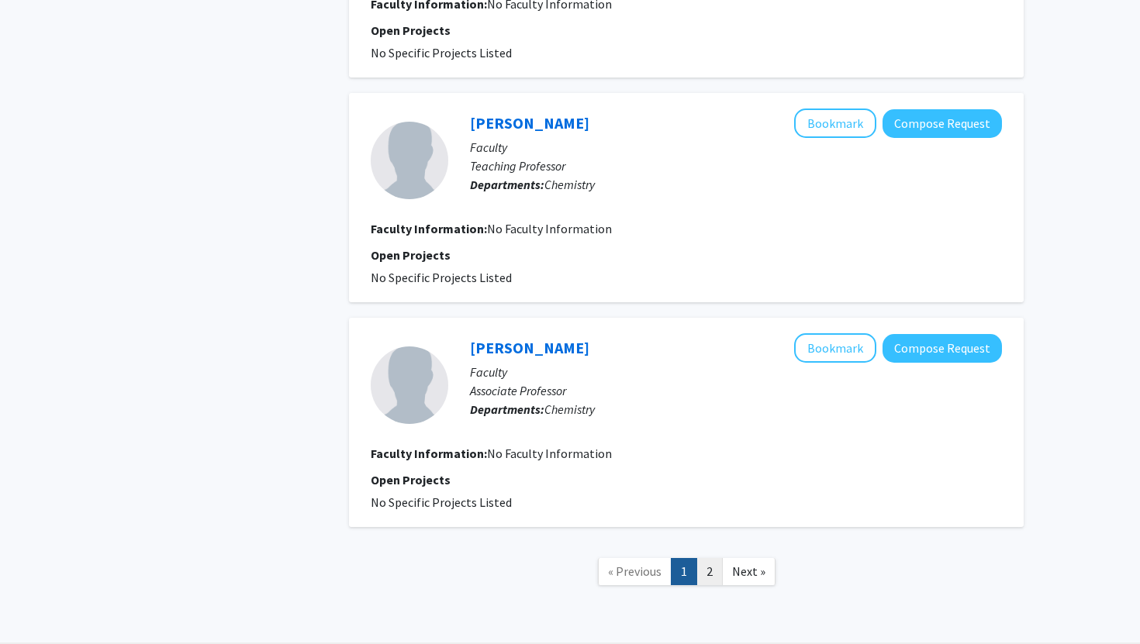
click at [713, 573] on link "2" at bounding box center [709, 571] width 26 height 27
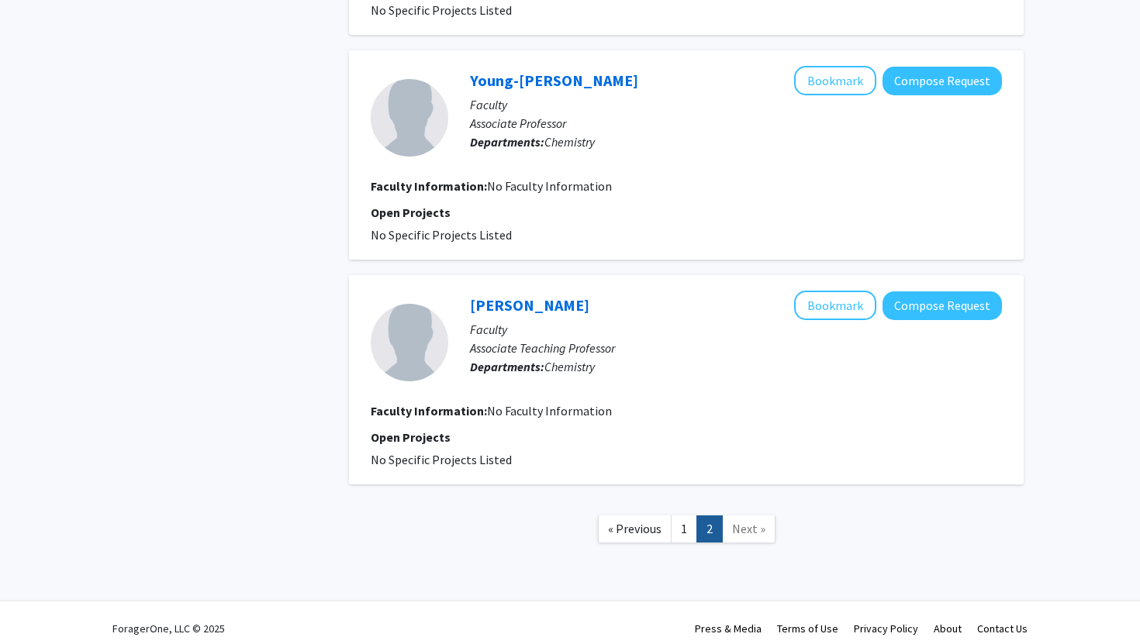
scroll to position [1242, 0]
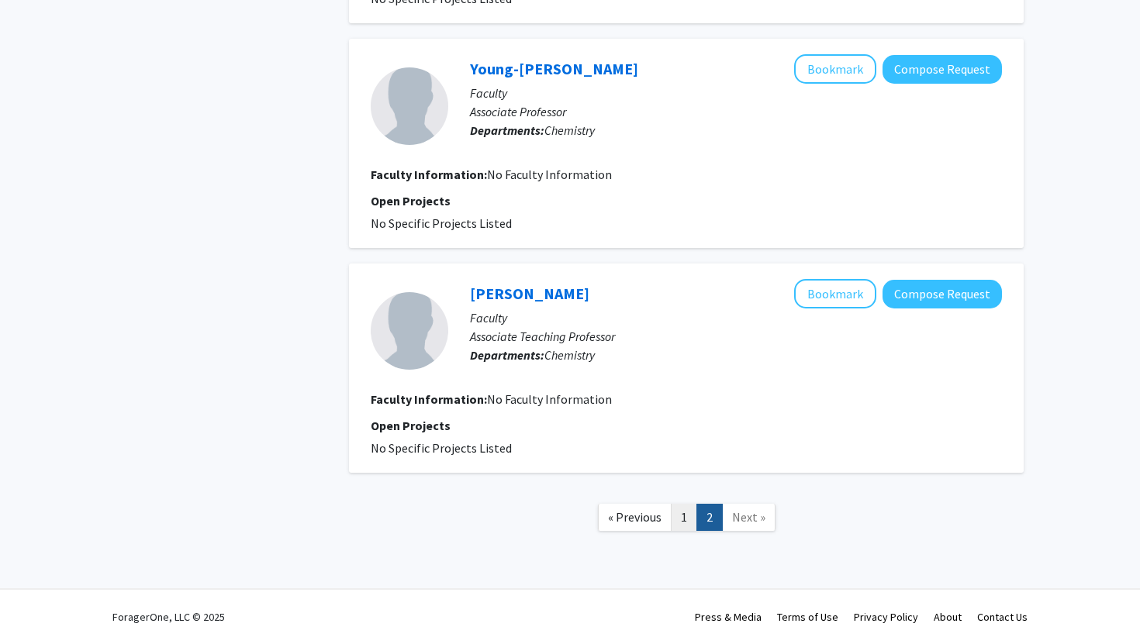
click at [684, 514] on link "1" at bounding box center [684, 517] width 26 height 27
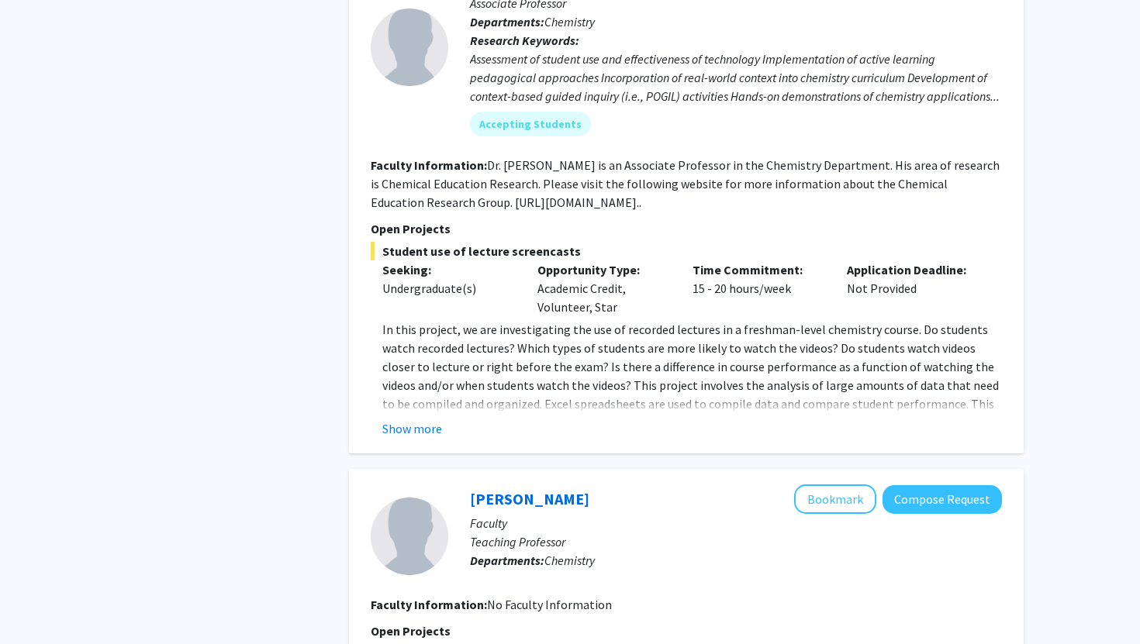
scroll to position [830, 0]
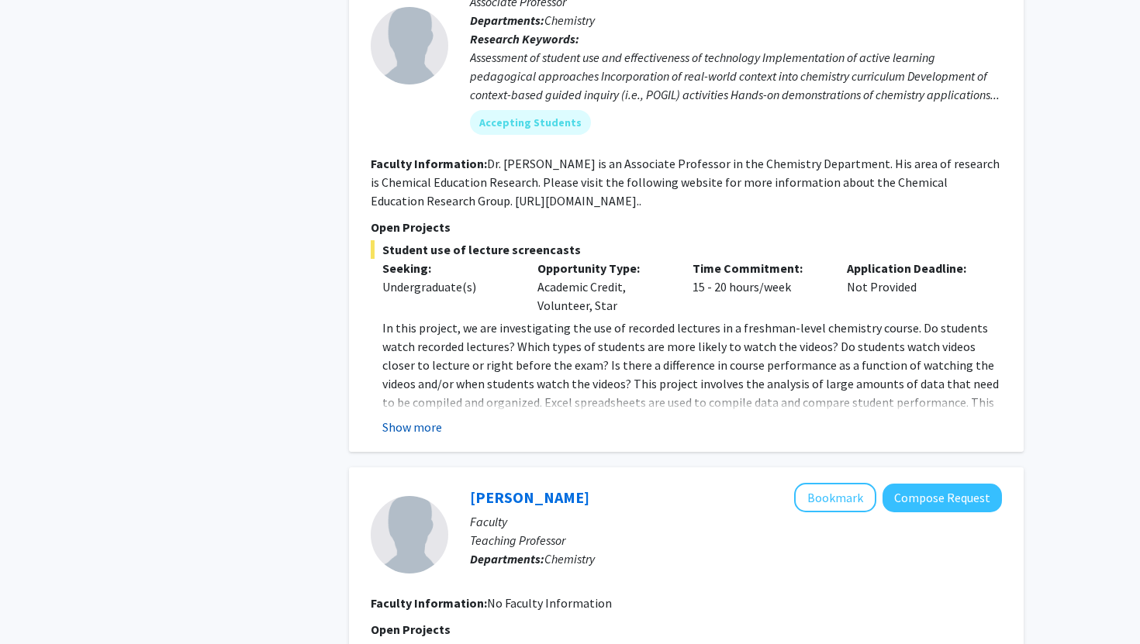
click at [427, 427] on button "Show more" at bounding box center [412, 427] width 60 height 19
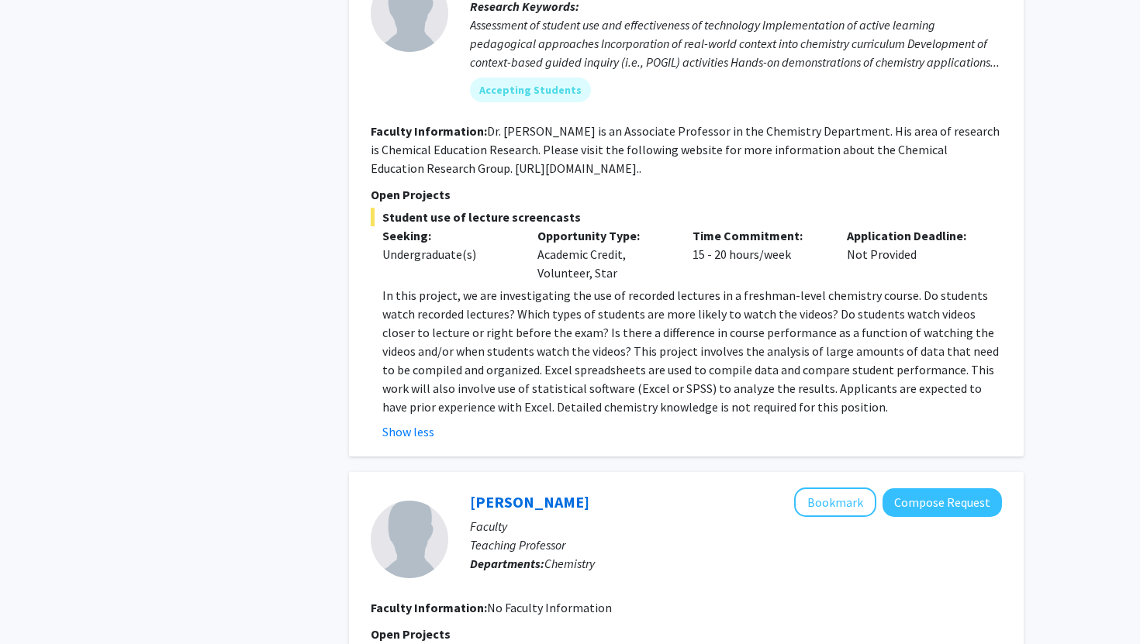
scroll to position [868, 0]
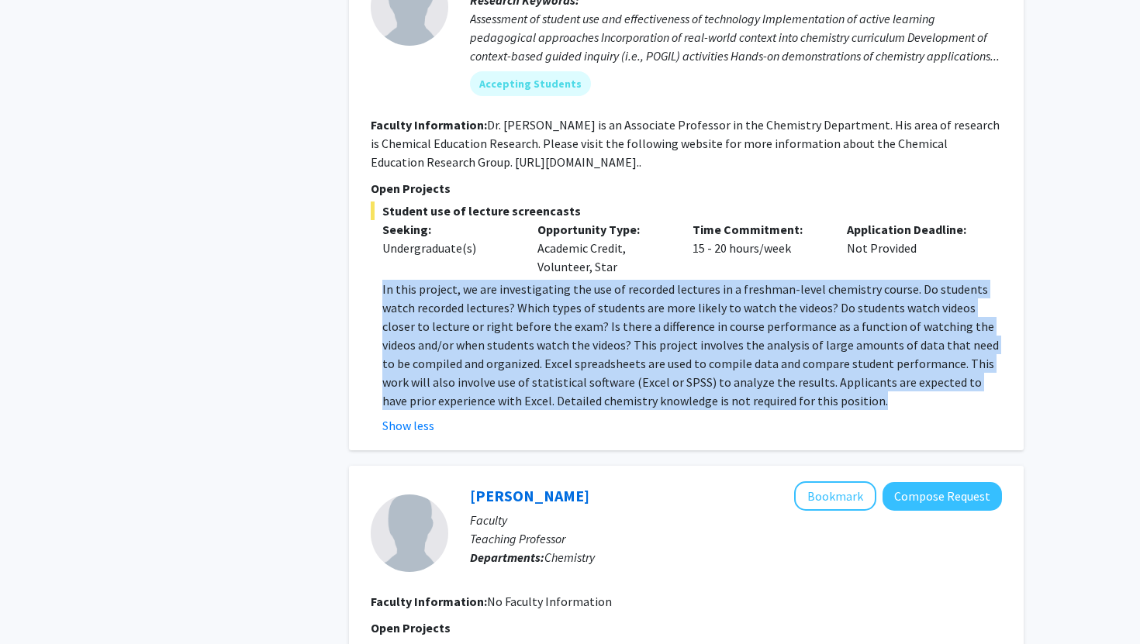
drag, startPoint x: 789, startPoint y: 408, endPoint x: 372, endPoint y: 281, distance: 435.4
click at [372, 281] on fg-read-more "In this project, we are investigating the use of recorded lectures in a freshma…" at bounding box center [686, 357] width 631 height 155
copy p "In this project, we are investigating the use of recorded lectures in a freshma…"
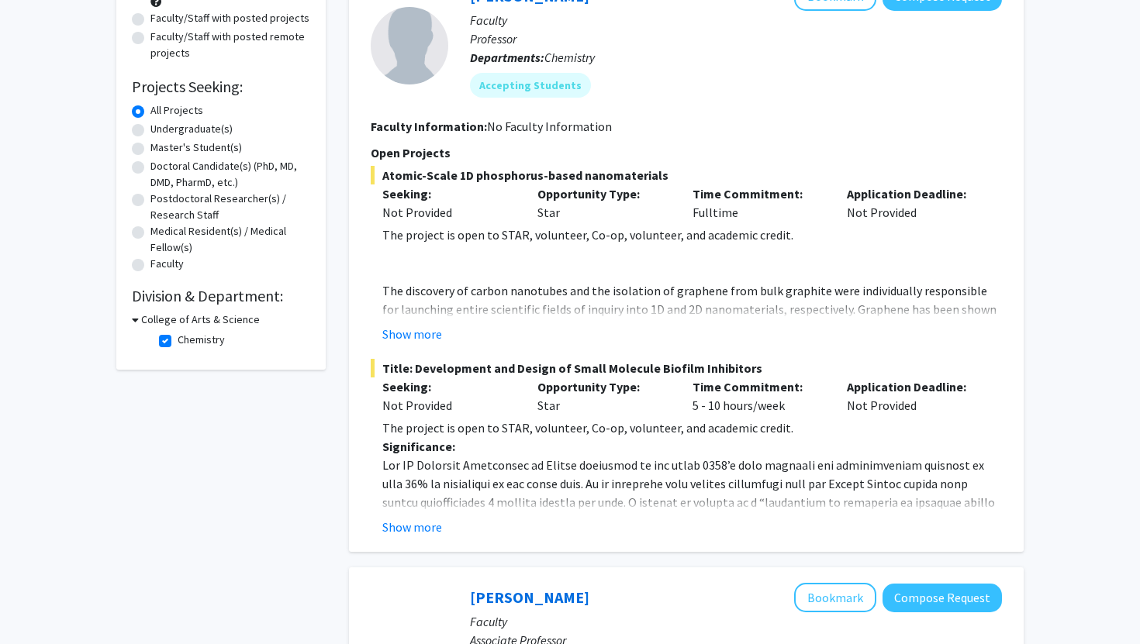
scroll to position [0, 0]
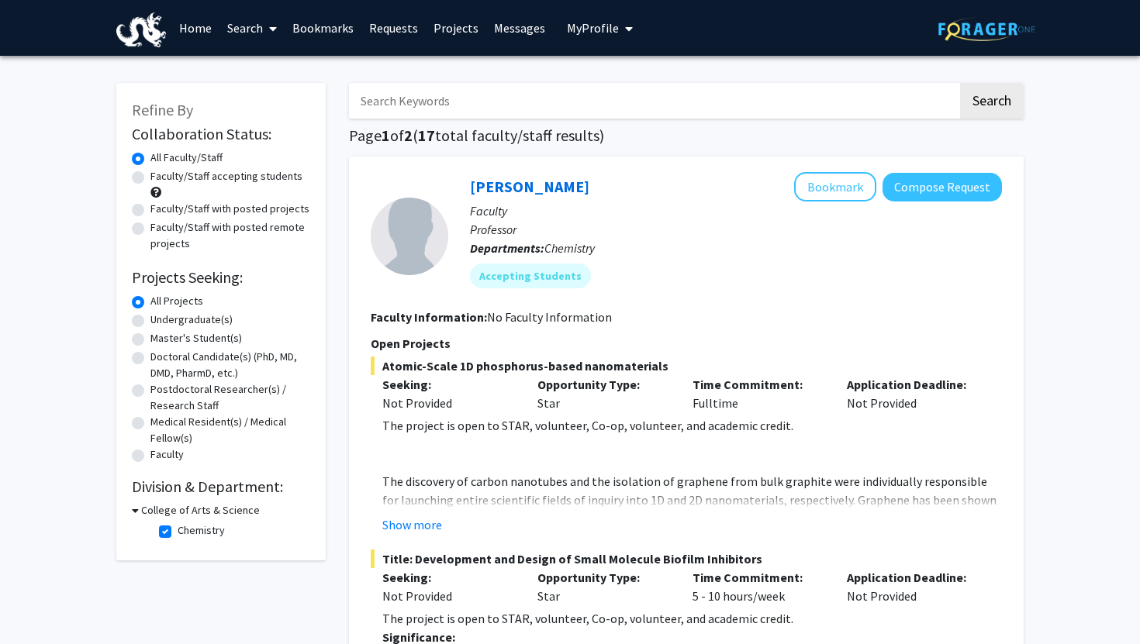
click at [141, 506] on h3 "College of Arts & Science" at bounding box center [200, 510] width 119 height 16
click at [154, 511] on h3 "College of Arts & Science" at bounding box center [197, 510] width 119 height 16
click at [164, 541] on fg-checkbox-list "Chemistry Chemistry" at bounding box center [232, 532] width 155 height 26
click at [178, 530] on label "Chemistry" at bounding box center [201, 531] width 47 height 16
click at [178, 530] on input "Chemistry" at bounding box center [183, 528] width 10 height 10
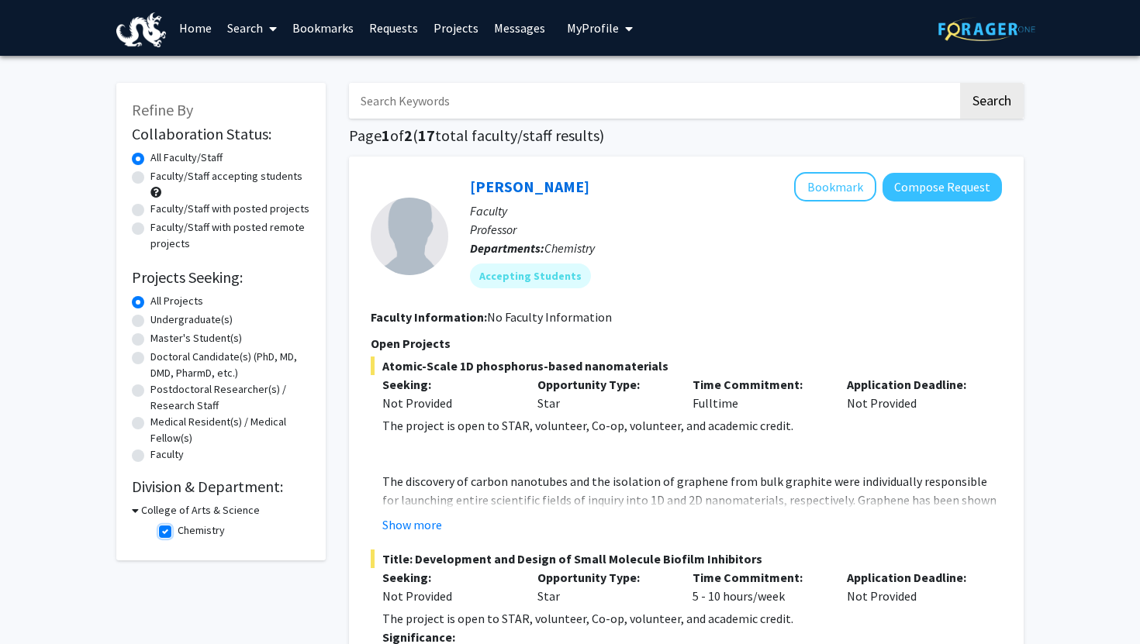
checkbox input "false"
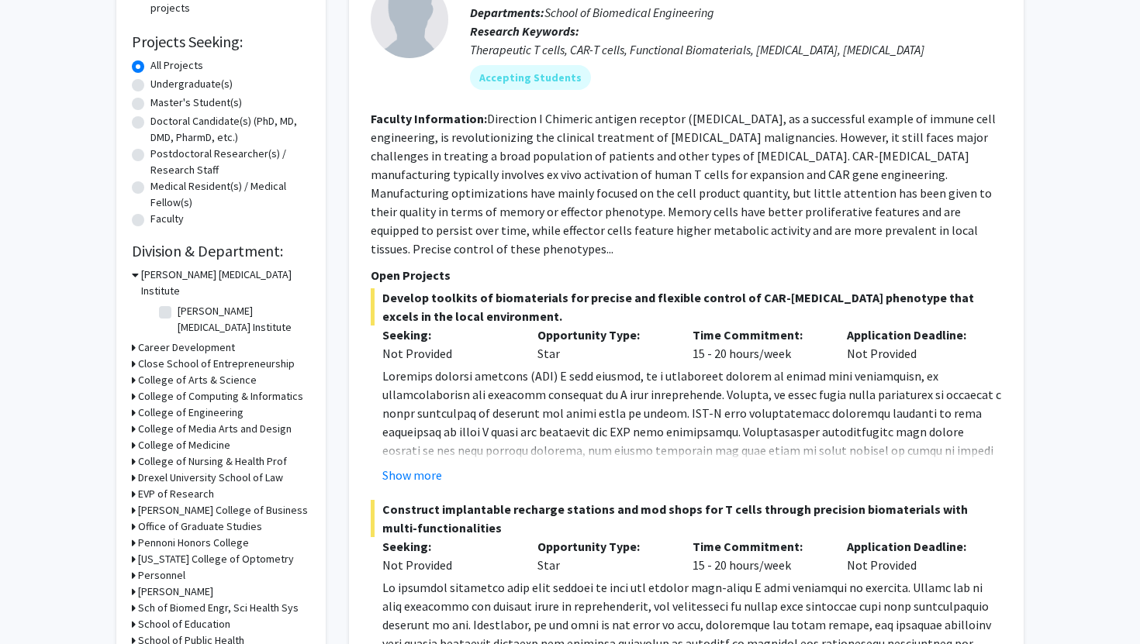
scroll to position [239, 0]
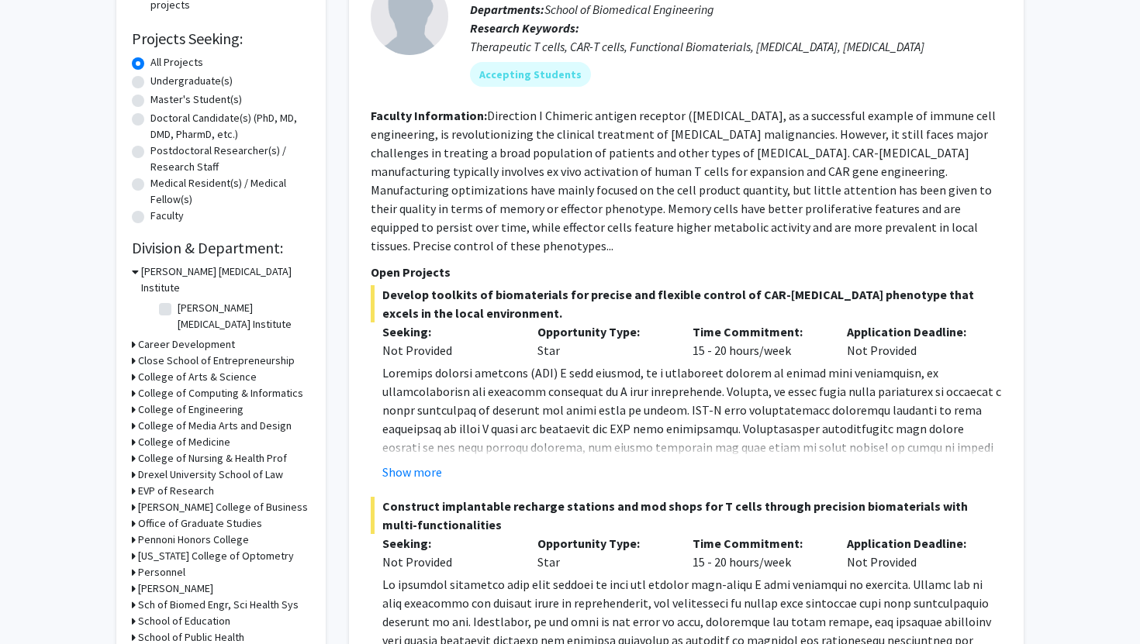
click at [233, 369] on h3 "College of Arts & Science" at bounding box center [197, 377] width 119 height 16
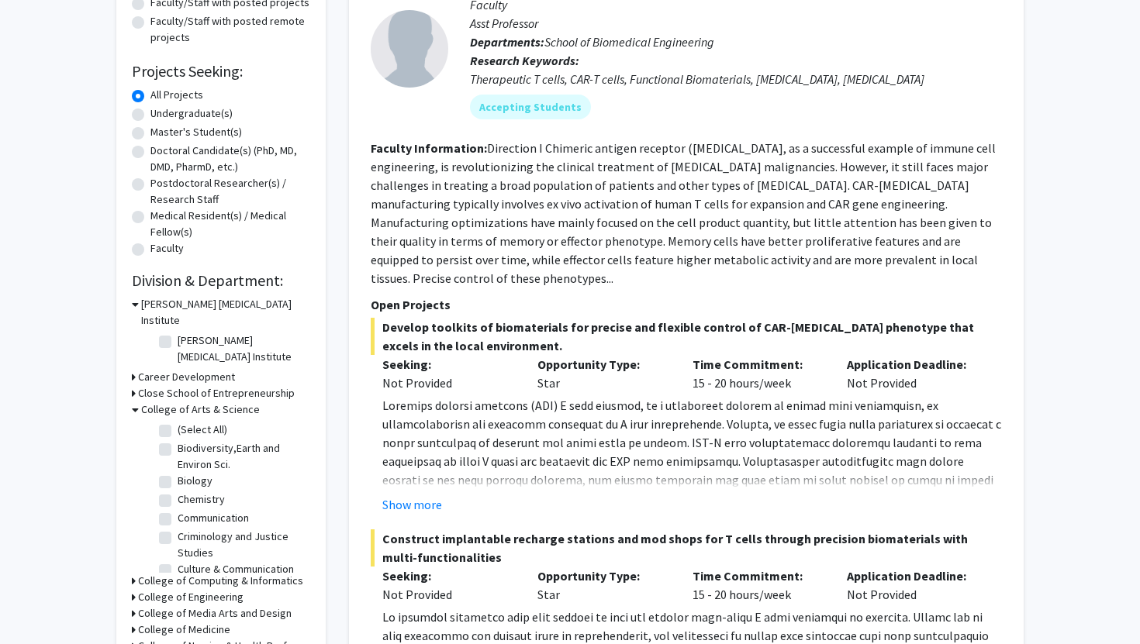
scroll to position [205, 0]
click at [217, 441] on label "Biodiversity,Earth and Environ Sci." at bounding box center [242, 457] width 129 height 33
click at [188, 441] on input "Biodiversity,Earth and Environ Sci." at bounding box center [183, 446] width 10 height 10
checkbox input "true"
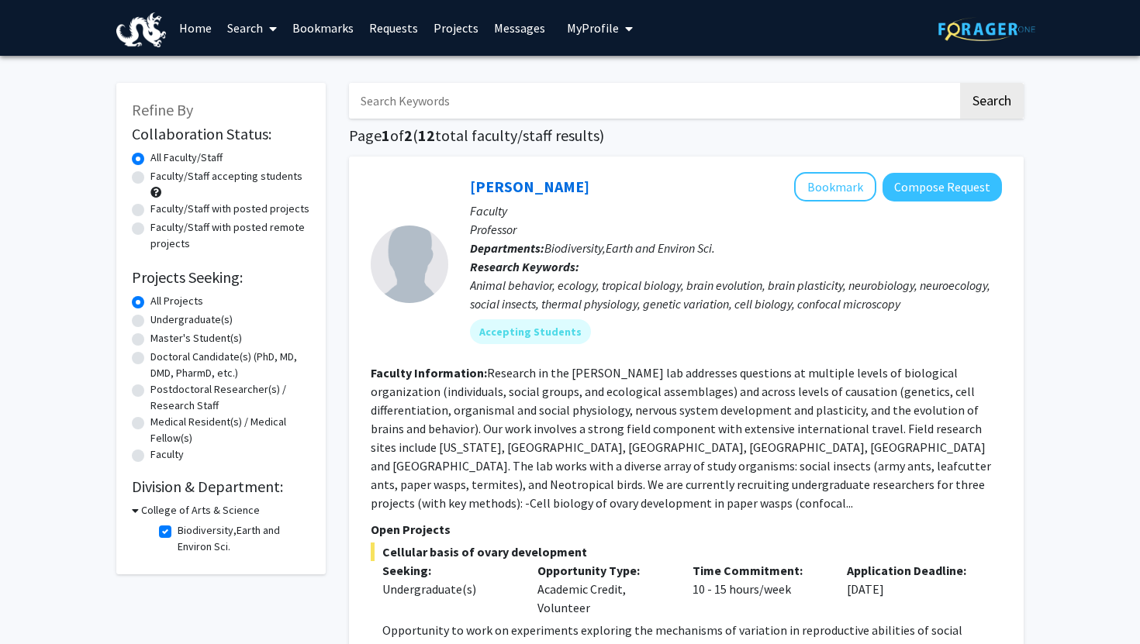
click at [143, 509] on h3 "College of Arts & Science" at bounding box center [200, 510] width 119 height 16
click at [143, 509] on h3 "College of Arts & Science" at bounding box center [197, 510] width 119 height 16
click at [178, 537] on label "Biodiversity,Earth and Environ Sci." at bounding box center [242, 539] width 129 height 33
click at [178, 533] on input "Biodiversity,Earth and Environ Sci." at bounding box center [183, 528] width 10 height 10
checkbox input "false"
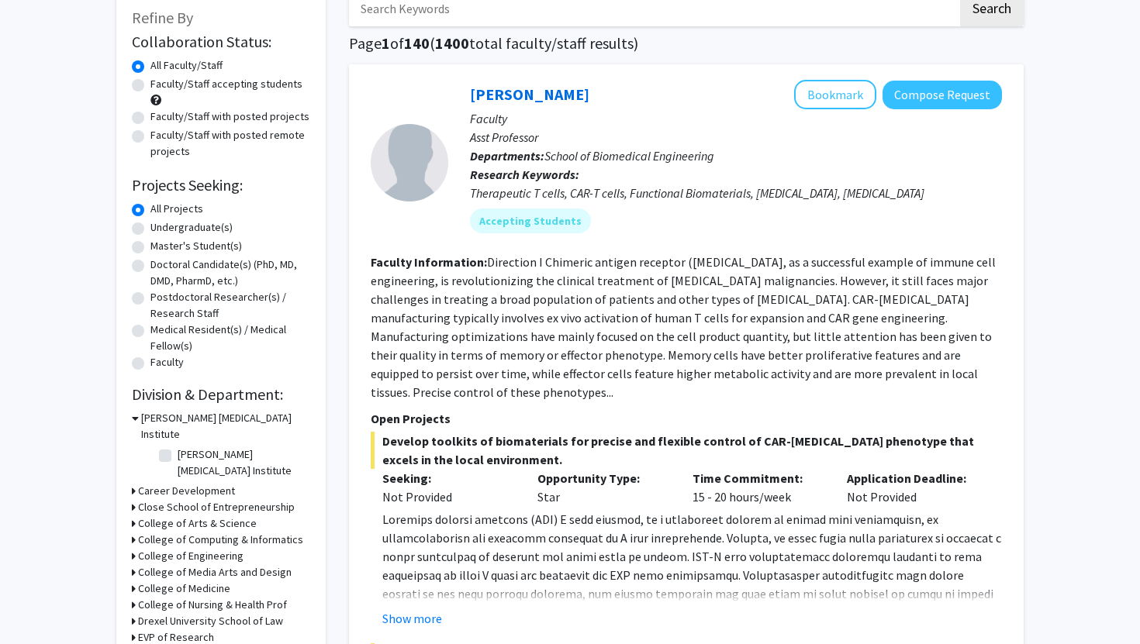
scroll to position [105, 0]
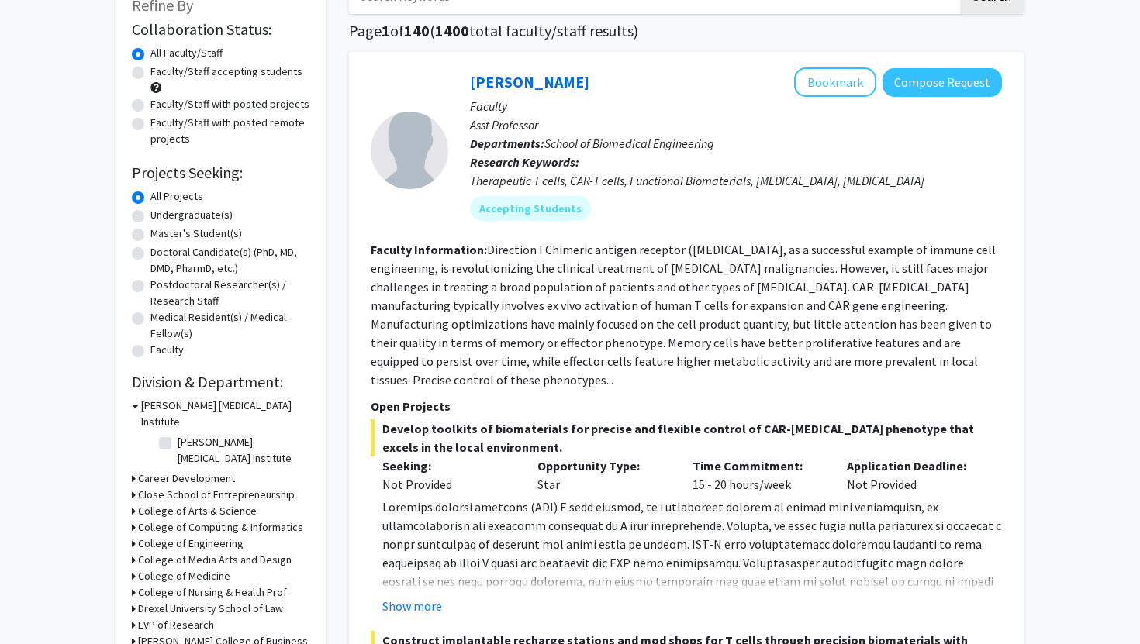
click at [211, 503] on h3 "College of Arts & Science" at bounding box center [197, 511] width 119 height 16
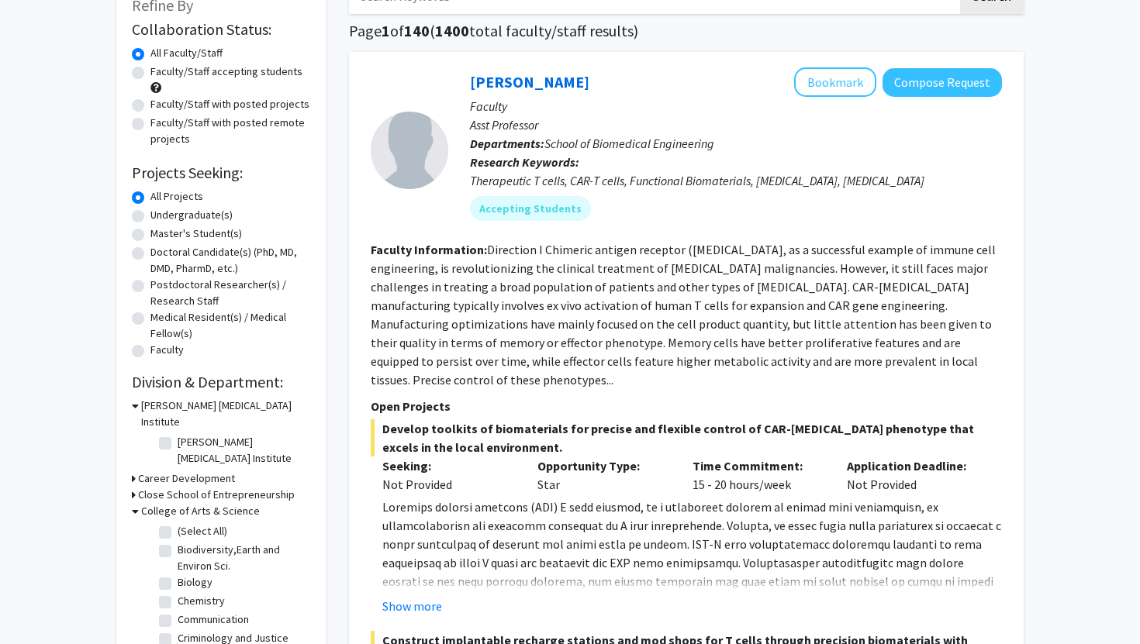
click at [209, 593] on label "Chemistry" at bounding box center [201, 601] width 47 height 16
click at [188, 593] on input "Chemistry" at bounding box center [183, 598] width 10 height 10
checkbox input "true"
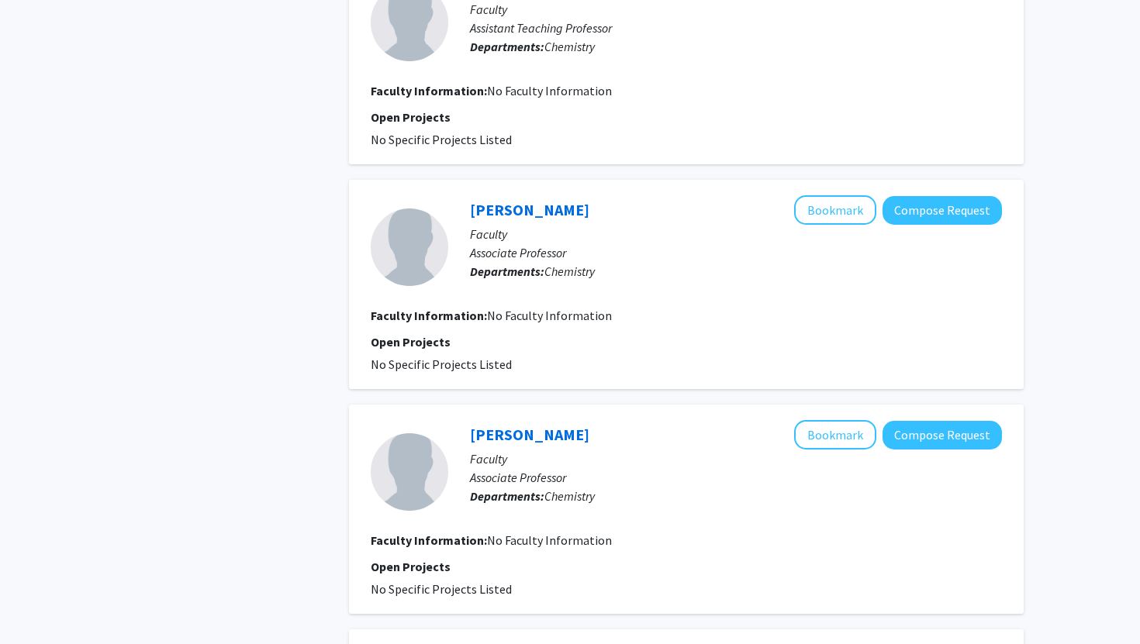
scroll to position [2010, 0]
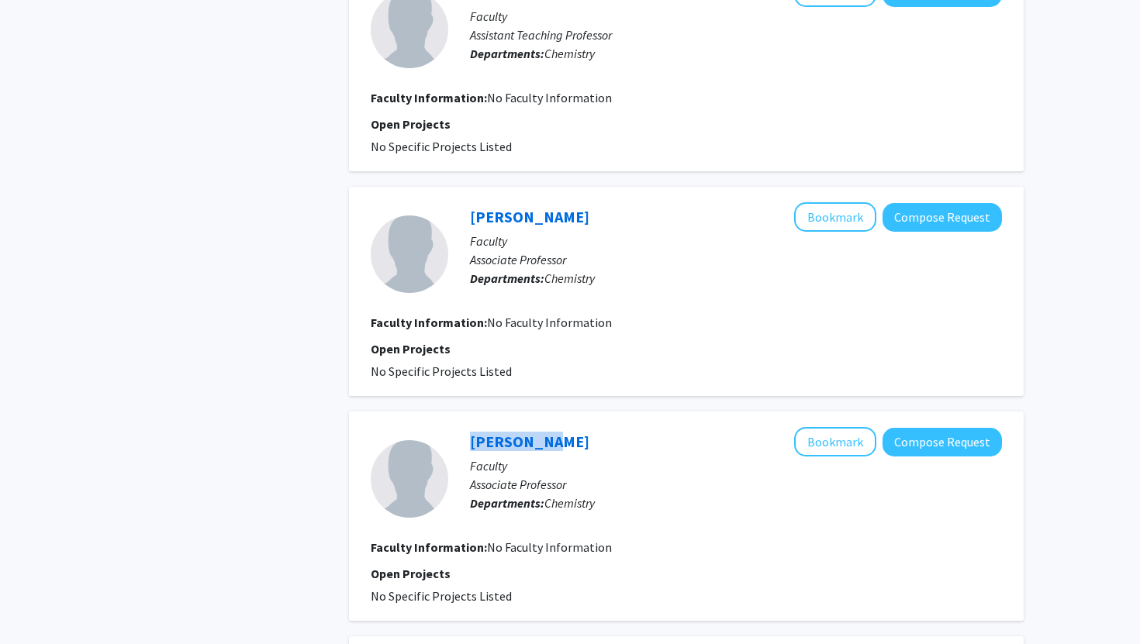
drag, startPoint x: 553, startPoint y: 436, endPoint x: 431, endPoint y: 438, distance: 121.8
click at [431, 438] on section "Ezra Wood Bookmark Compose Request Faculty Associate Professor Departments: Che…" at bounding box center [686, 478] width 631 height 103
copy section "Ezra Wood"
